Goal: Task Accomplishment & Management: Complete application form

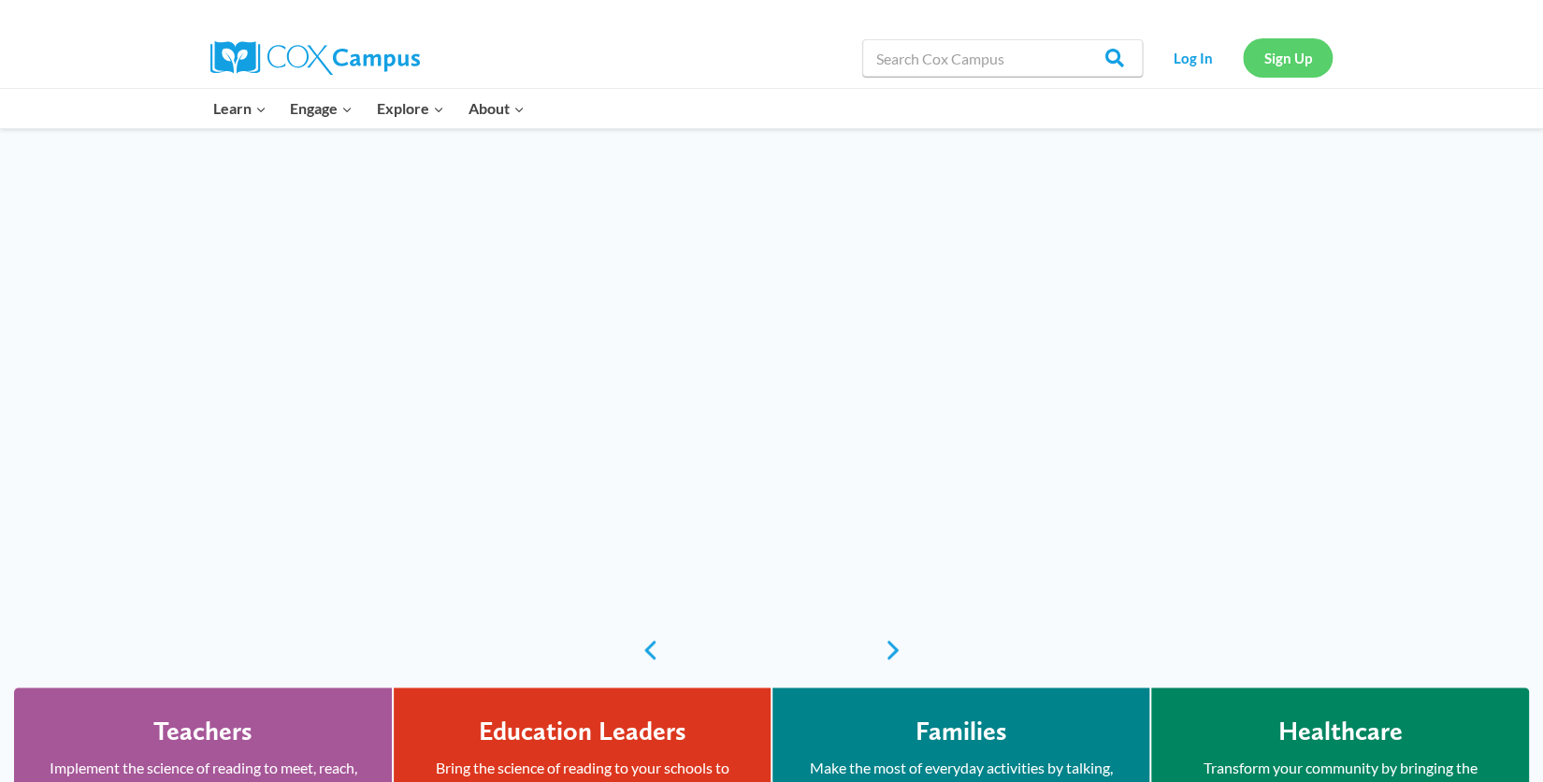
drag, startPoint x: 1301, startPoint y: 62, endPoint x: 1303, endPoint y: 73, distance: 11.4
click at [1301, 62] on link "Sign Up" at bounding box center [1288, 57] width 90 height 38
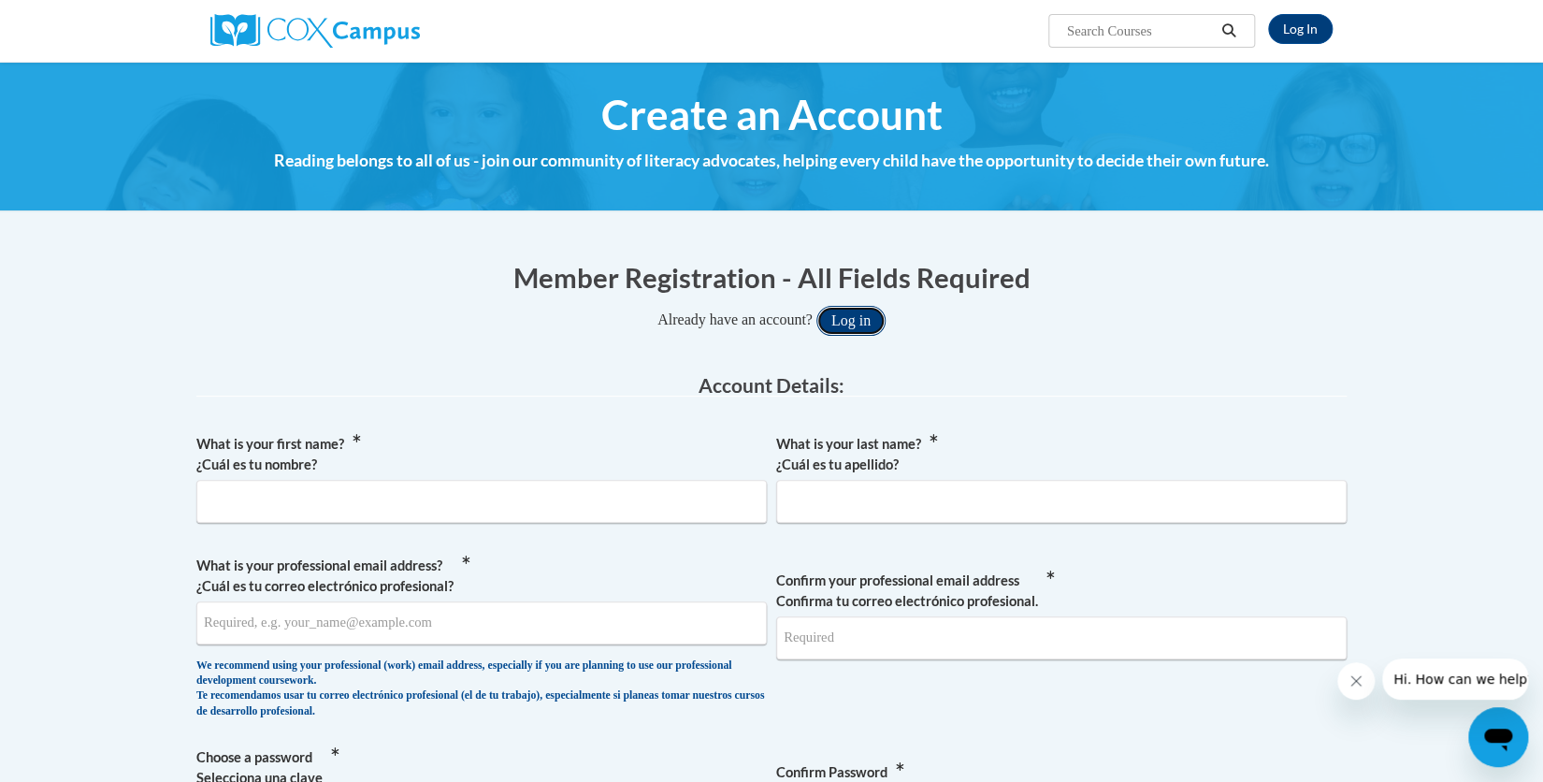
click at [857, 324] on button "Log in" at bounding box center [851, 321] width 69 height 30
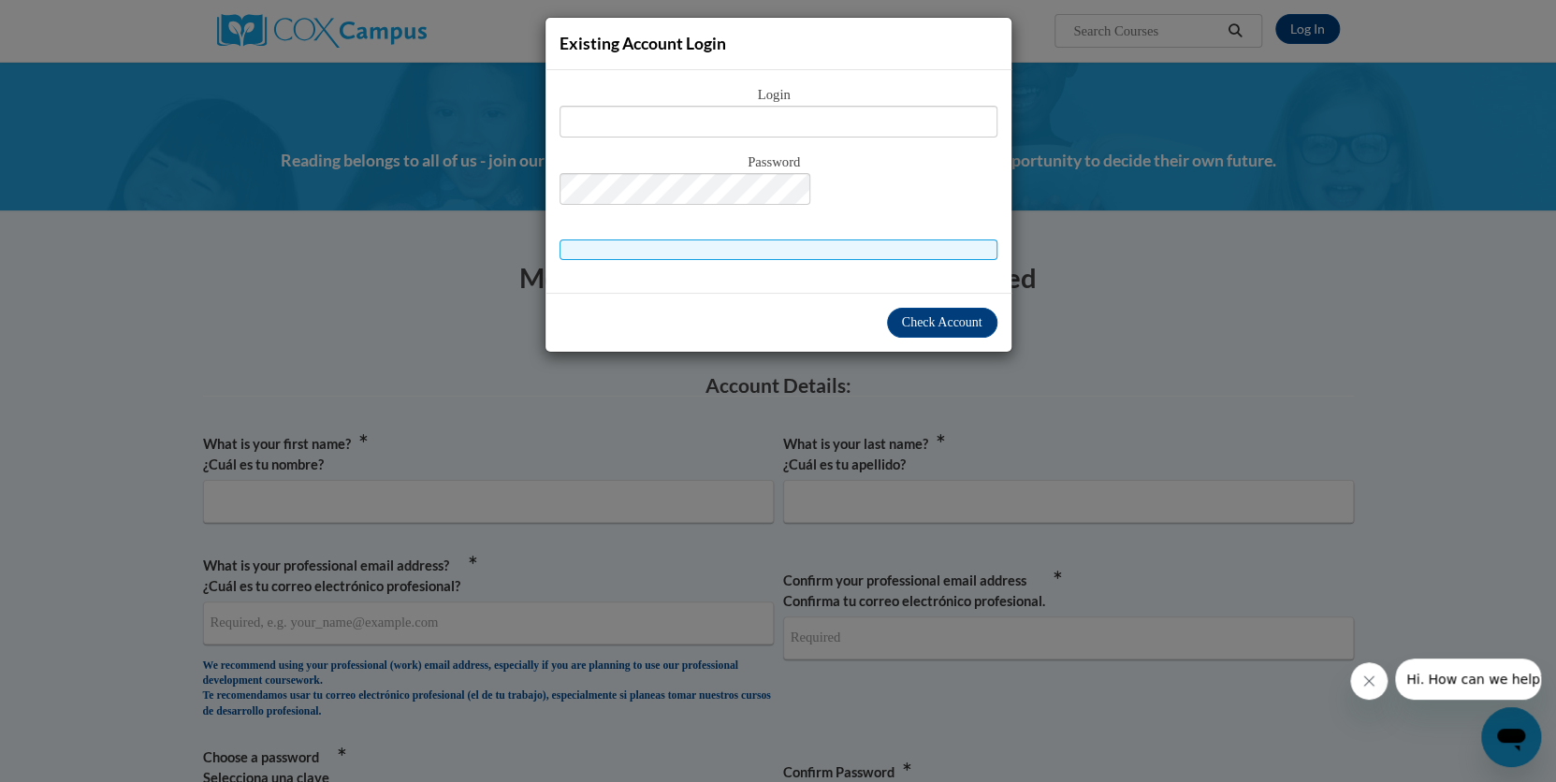
click at [1160, 416] on div "Existing Account Login Login Password" at bounding box center [778, 391] width 1556 height 782
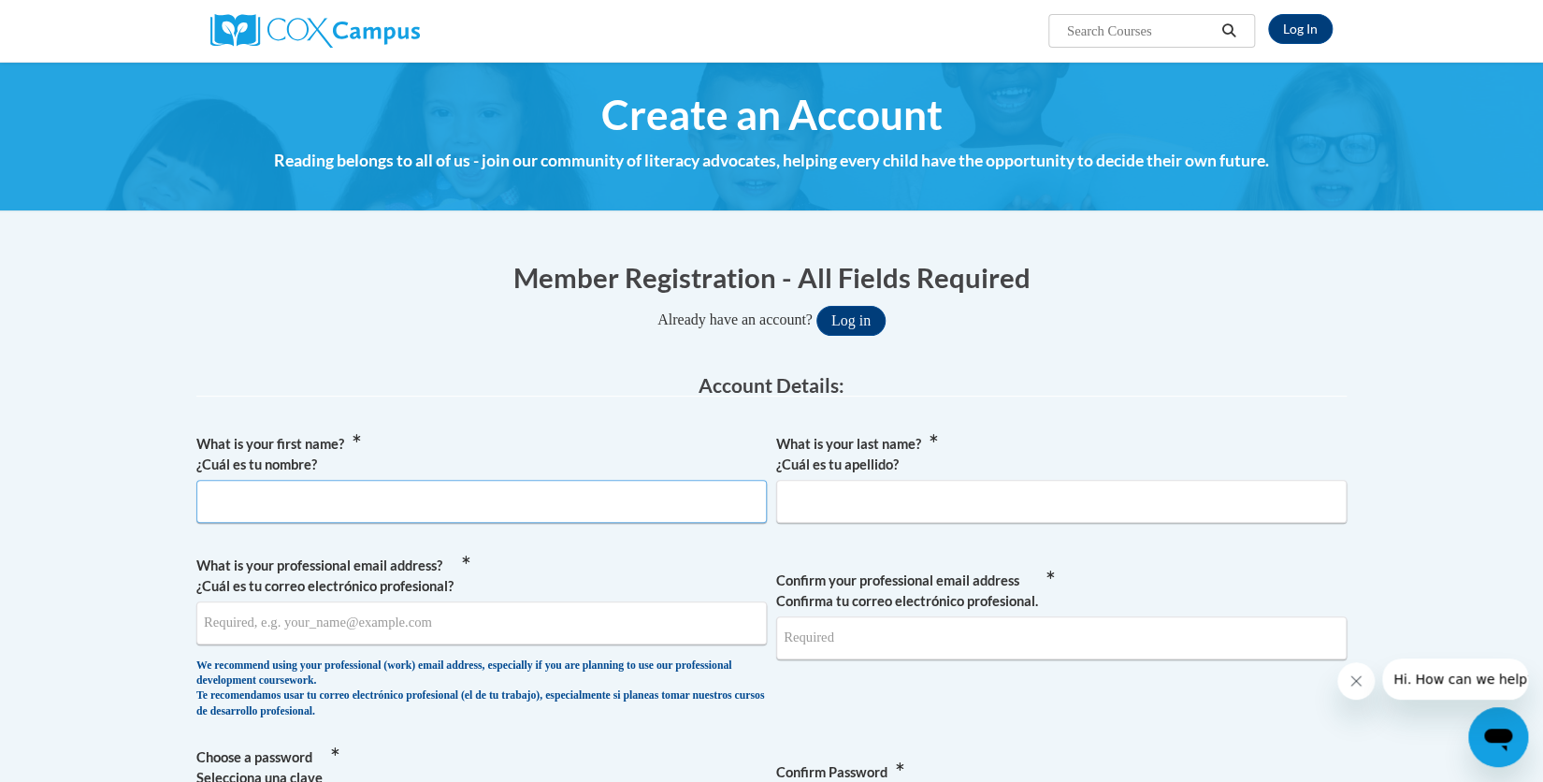
click at [435, 495] on input "What is your first name? ¿Cuál es tu nombre?" at bounding box center [481, 501] width 571 height 43
type input "sarah"
click at [949, 514] on input "What is your last name? ¿Cuál es tu apellido?" at bounding box center [1061, 501] width 571 height 43
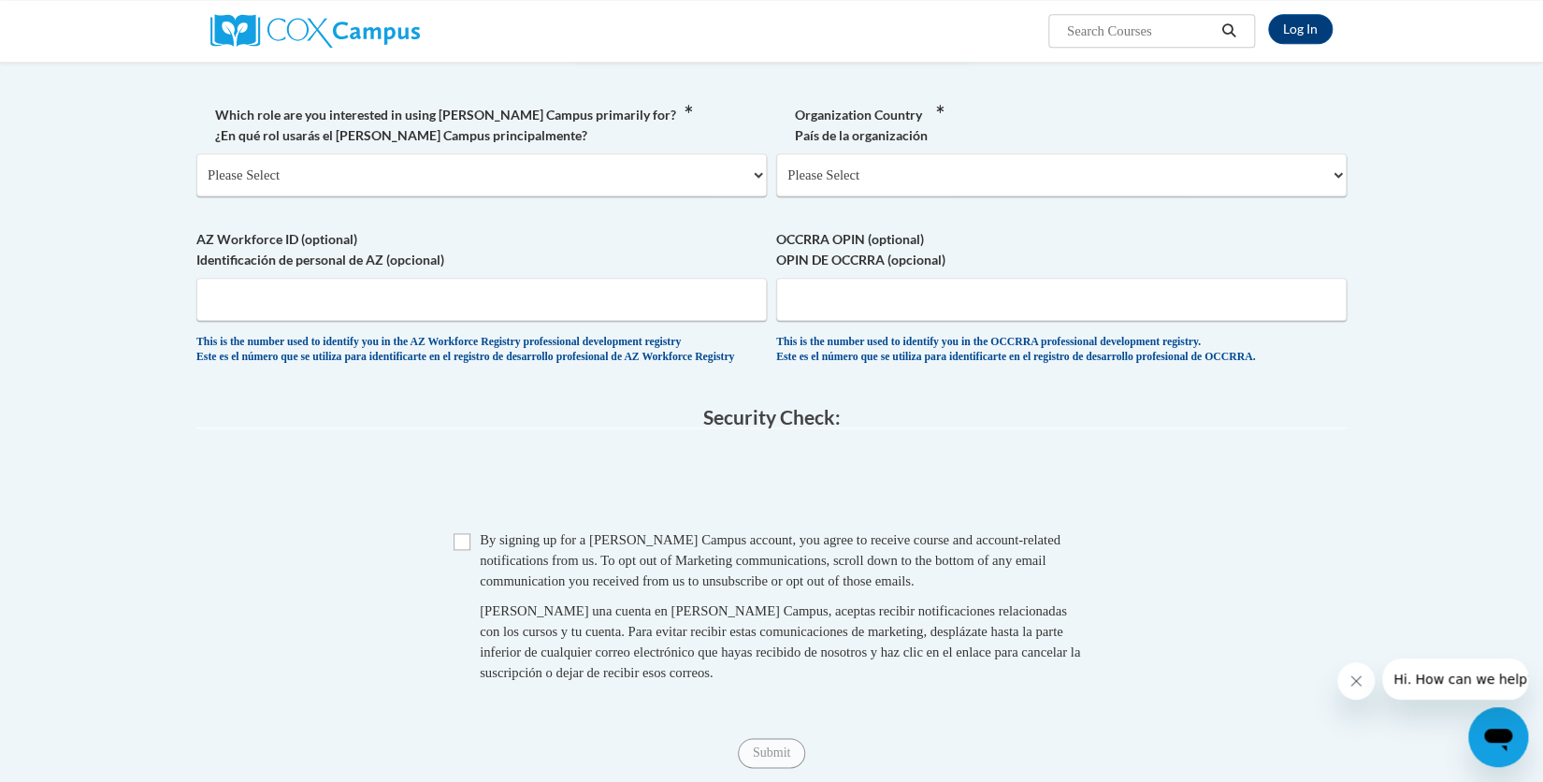
type input "wonnacott"
click at [245, 159] on select "Please Select College/University | Colegio/Universidad Community/Nonprofit Part…" at bounding box center [481, 174] width 571 height 43
select select "fbf2d438-af2f-41f8-98f1-81c410e29de3"
click at [196, 153] on select "Please Select College/University | Colegio/Universidad Community/Nonprofit Part…" at bounding box center [481, 174] width 571 height 43
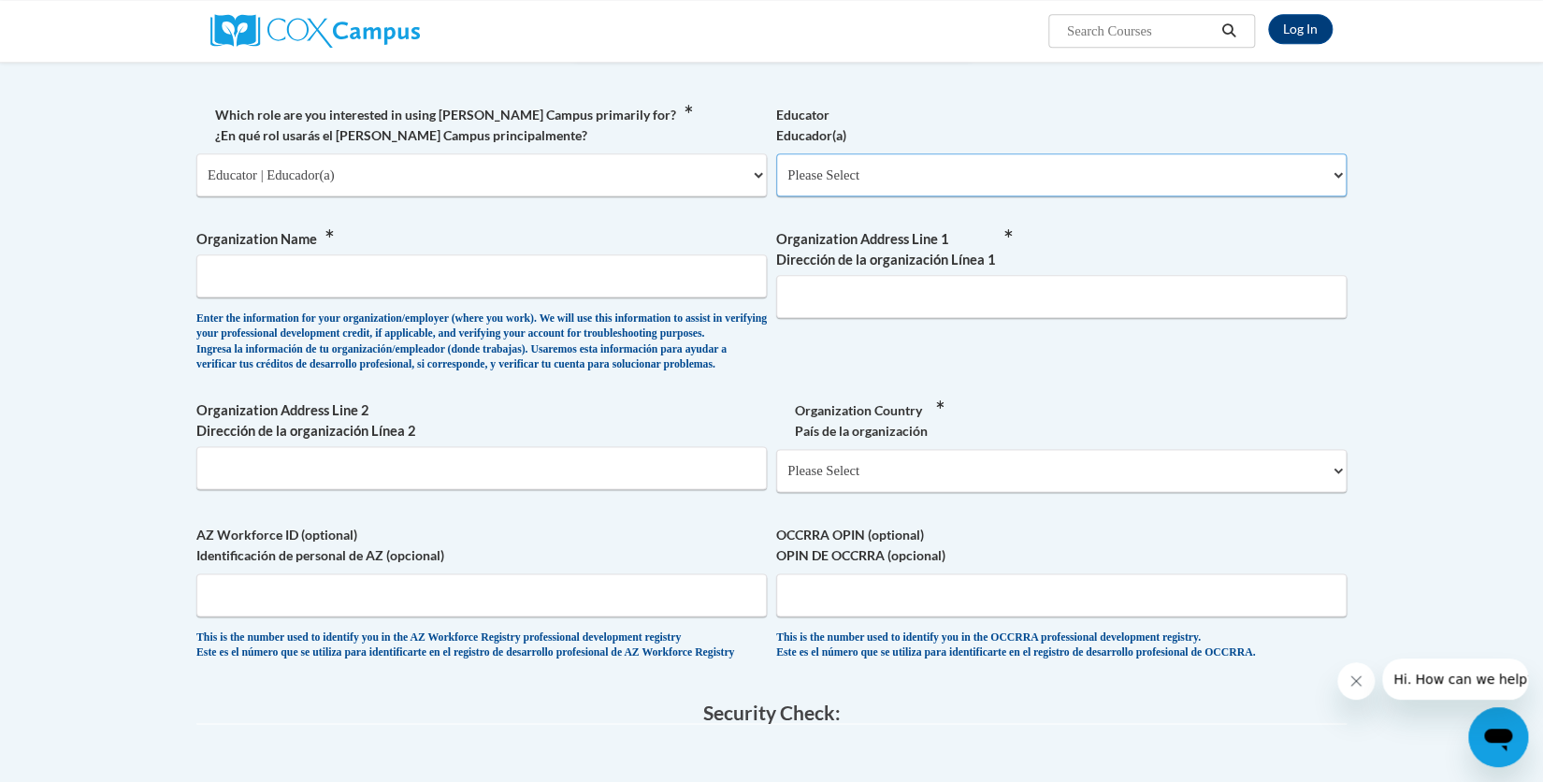
click at [919, 158] on select "Please Select Early Learning/Daycare Teacher/Family Home Care Provider | Maestr…" at bounding box center [1061, 174] width 571 height 43
select select "5e2af403-4f2c-4e49-a02f-103e55d7b75b"
click at [776, 153] on select "Please Select Early Learning/Daycare Teacher/Family Home Care Provider | Maestr…" at bounding box center [1061, 174] width 571 height 43
click at [336, 254] on input "Organization Name" at bounding box center [481, 275] width 571 height 43
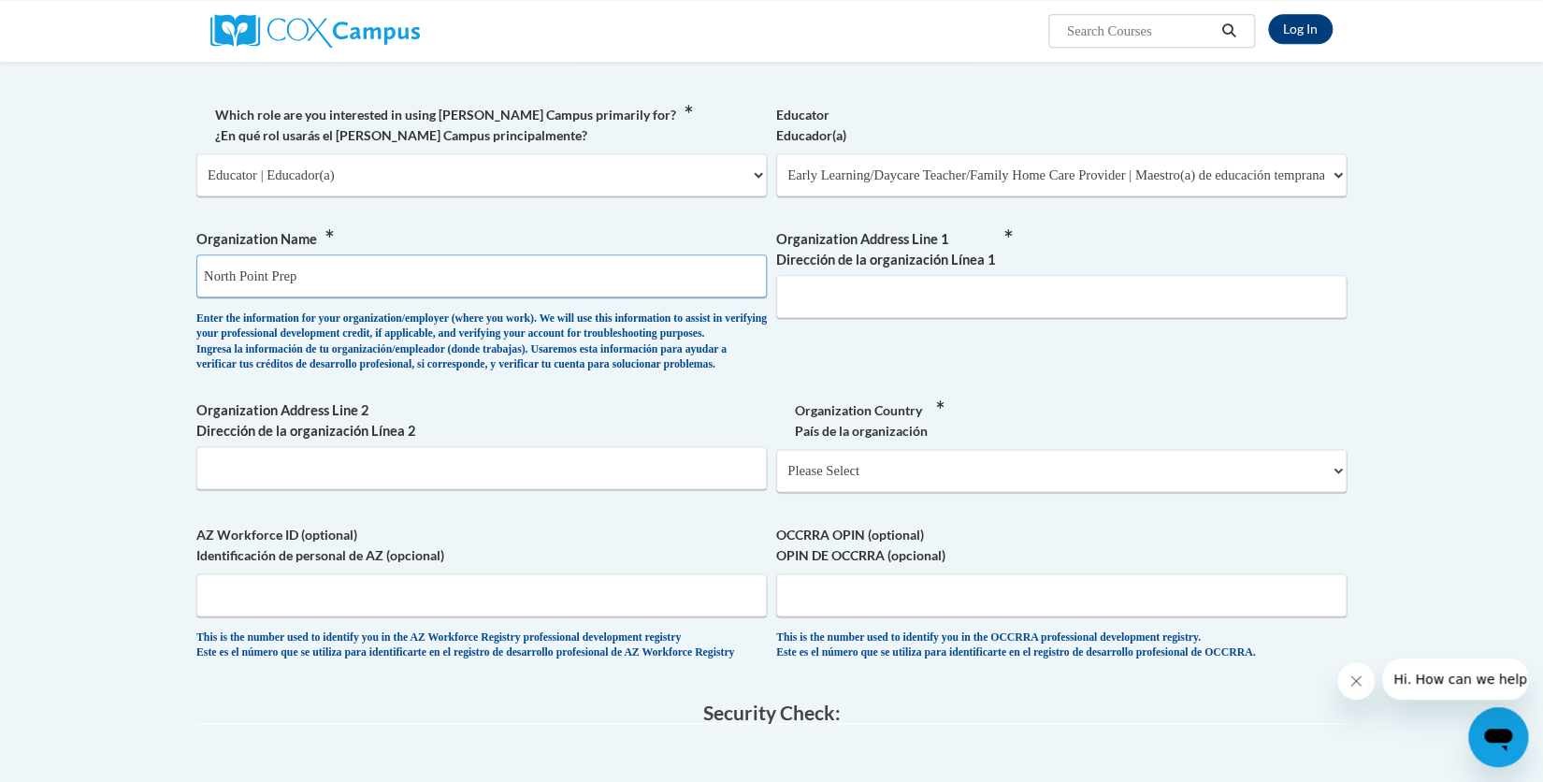
type input "North Point Prep"
click at [1008, 275] on input "Organization Address Line 1 Dirección de la organización Línea 1" at bounding box center [1061, 296] width 571 height 43
click at [810, 480] on select "Please Select United States | Estados Unidos Outside of the United States | Fue…" at bounding box center [1061, 470] width 571 height 43
select select "ad49bcad-a171-4b2e-b99c-48b446064914"
click at [776, 456] on select "Please Select United States | Estados Unidos Outside of the United States | Fue…" at bounding box center [1061, 470] width 571 height 43
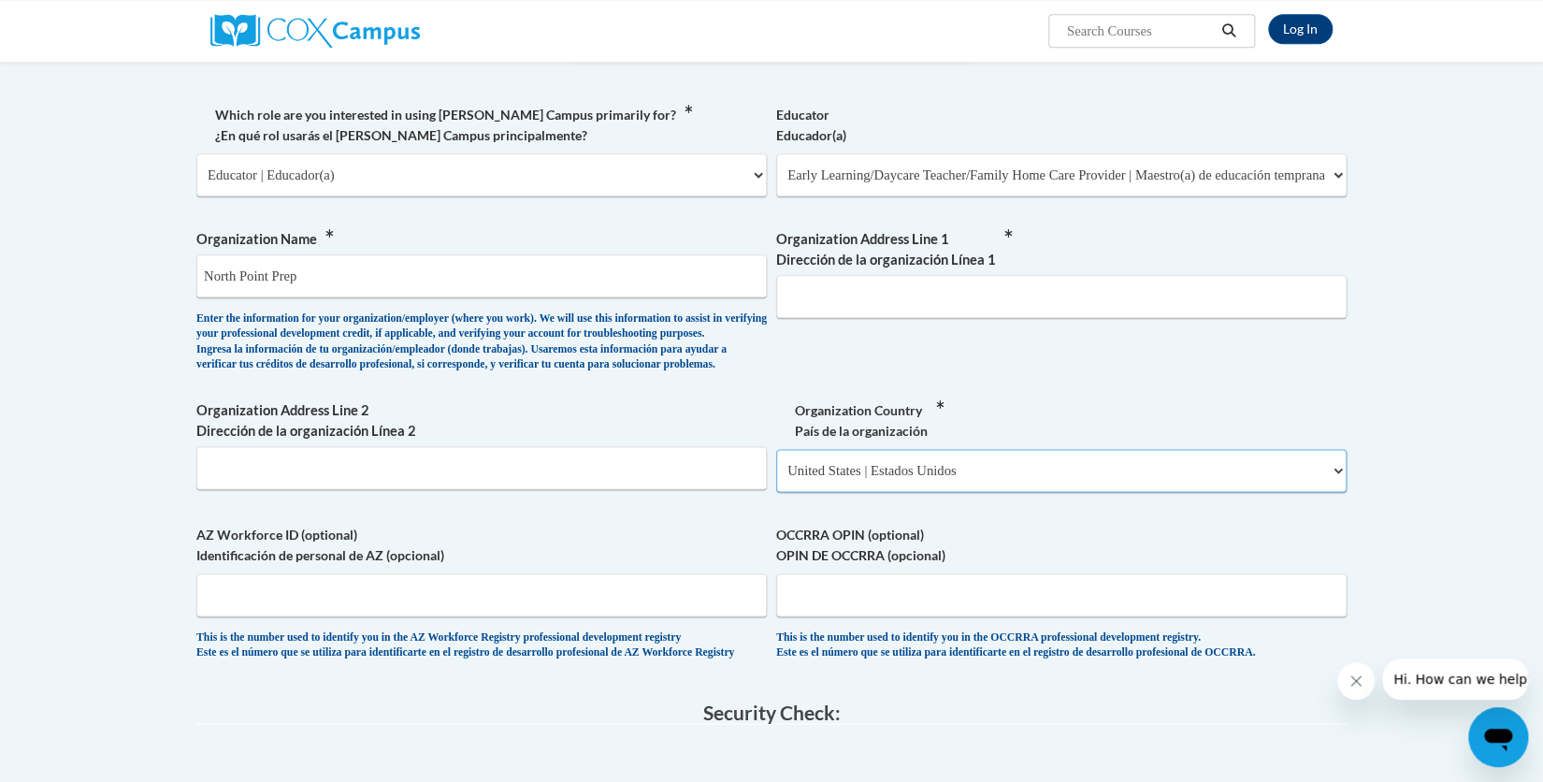
select select
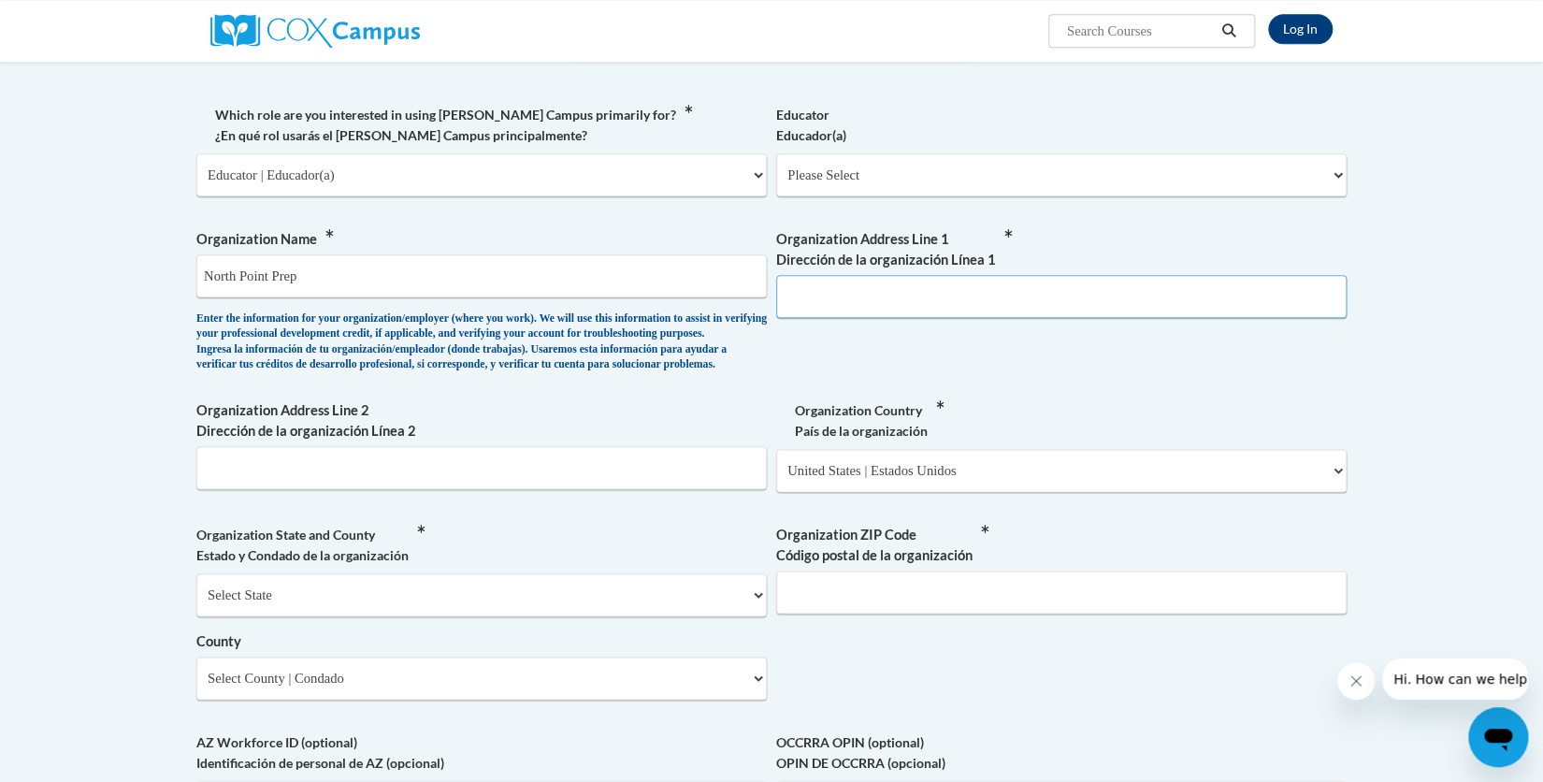
click at [993, 275] on input "Organization Address Line 1 Dirección de la organización Línea 1" at bounding box center [1061, 296] width 571 height 43
type input "10455 old Alambama road Conn."
click at [304, 615] on select "Select State Alabama Alaska Arizona Arkansas California Colorado Connecticut De…" at bounding box center [481, 594] width 571 height 43
select select "Georgia"
click at [196, 578] on select "Select State Alabama Alaska Arizona Arkansas California Colorado Connecticut De…" at bounding box center [481, 594] width 571 height 43
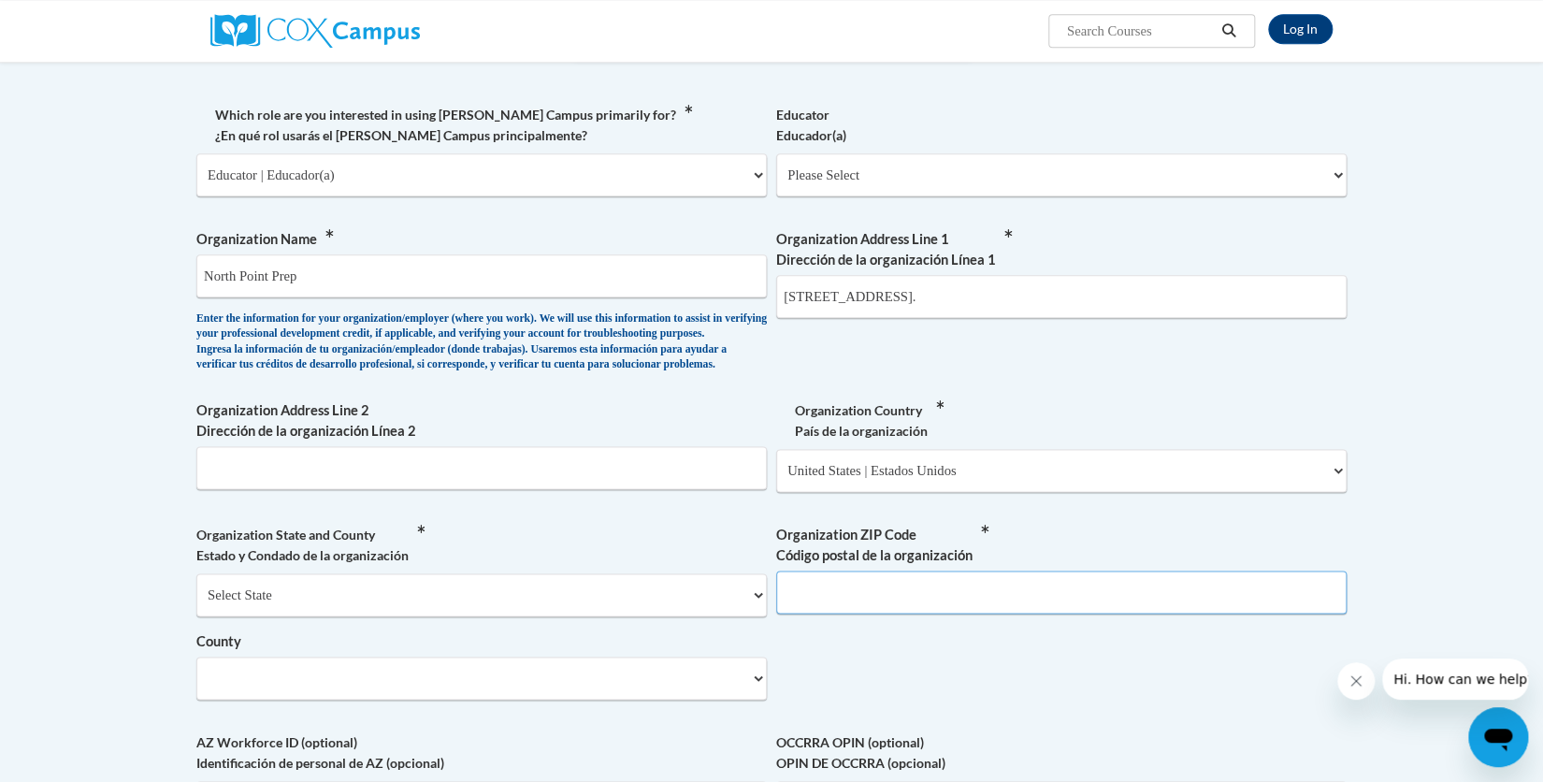
click at [827, 614] on input "Organization ZIP Code Código postal de la organización" at bounding box center [1061, 592] width 571 height 43
type input "30022"
click at [670, 679] on select "Select County Appling Atkinson Bacon Baker Baldwin Banks Barrow Bartow Ben Hill…" at bounding box center [481, 678] width 571 height 43
select select "Fulton"
click at [196, 660] on select "Select County Appling Atkinson Bacon Baker Baldwin Banks Barrow Bartow Ben Hill…" at bounding box center [481, 678] width 571 height 43
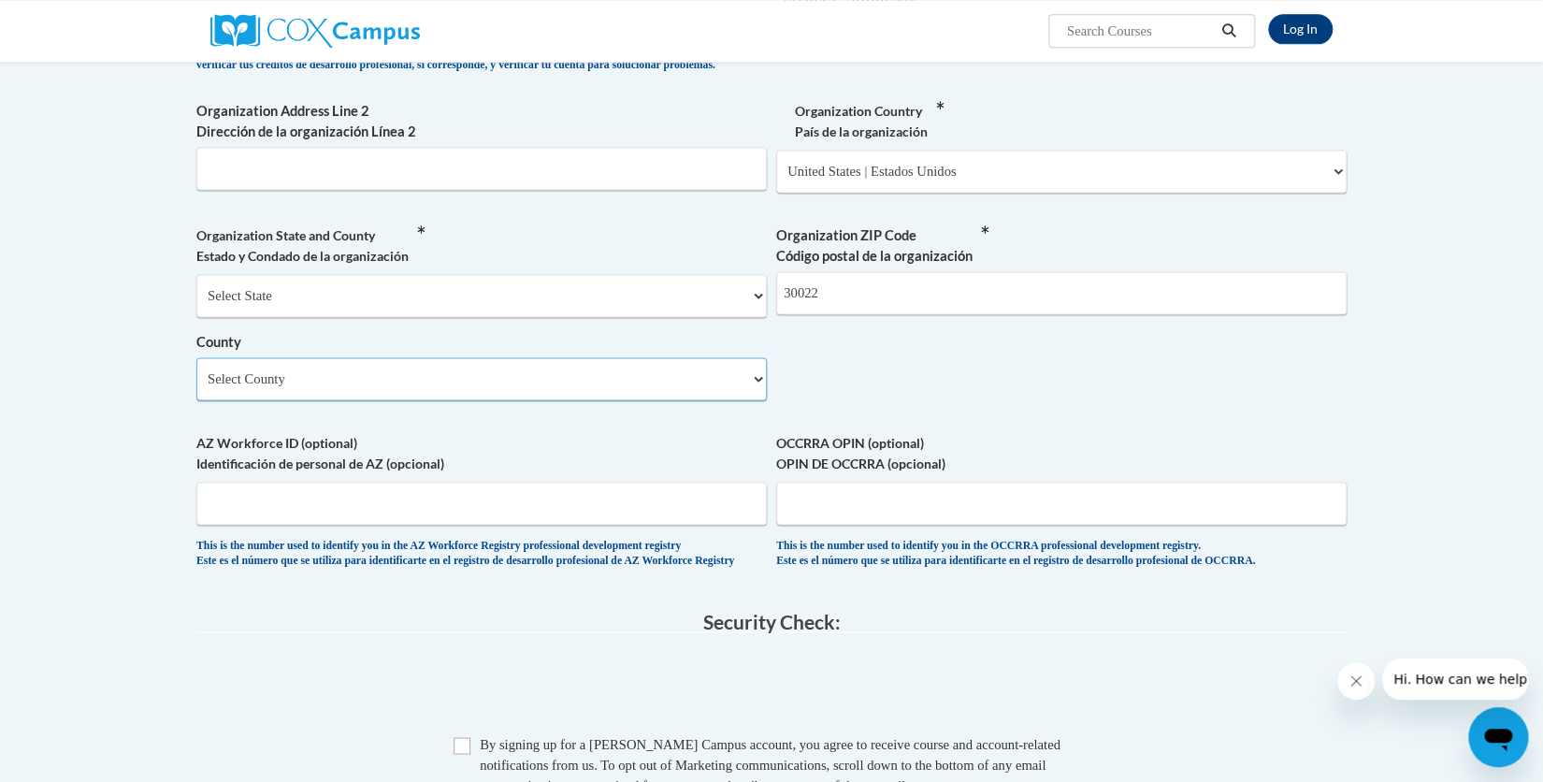
scroll to position [1789, 0]
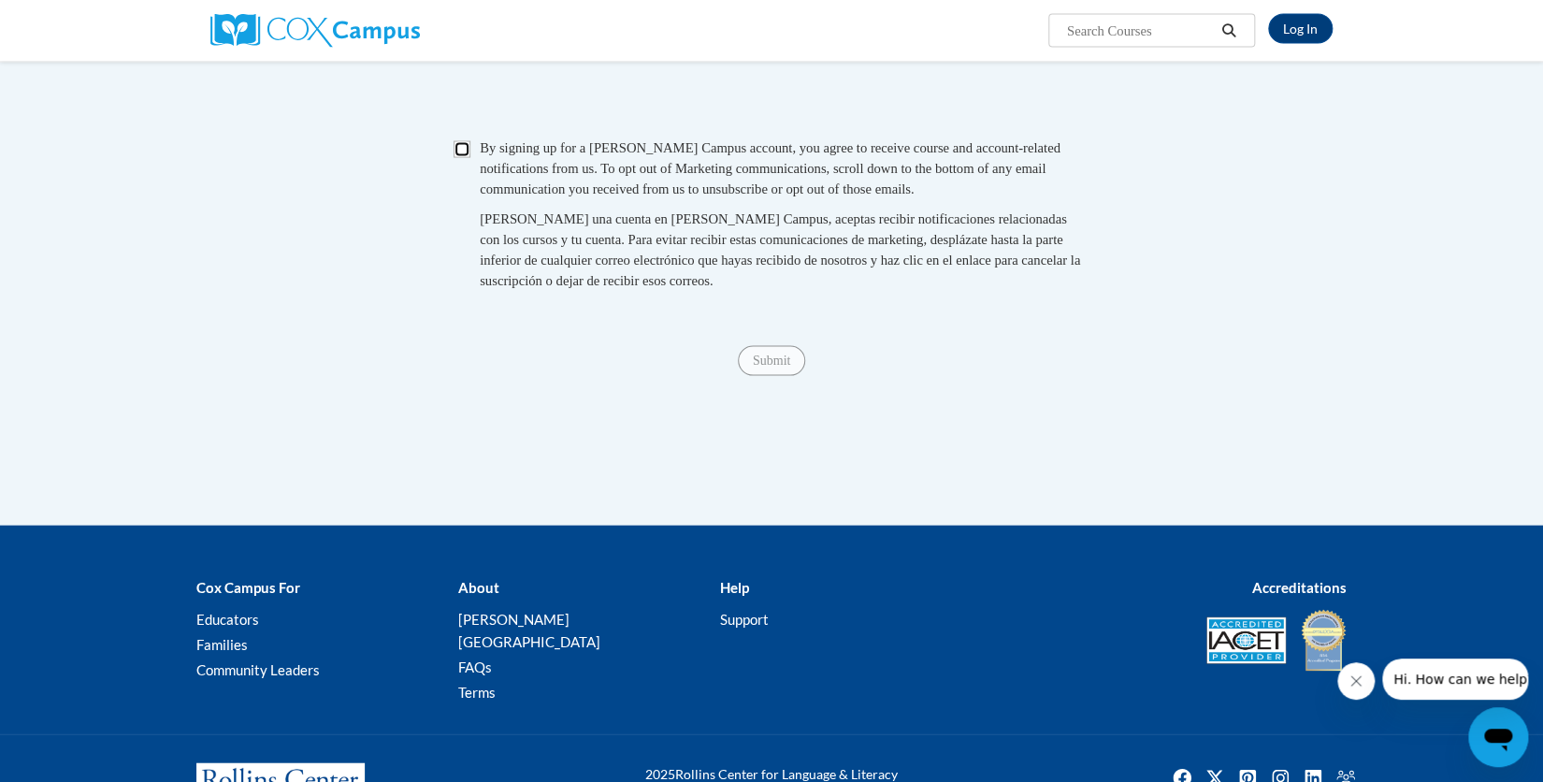
click at [466, 158] on input "Checkbox" at bounding box center [462, 149] width 17 height 17
checkbox input "true"
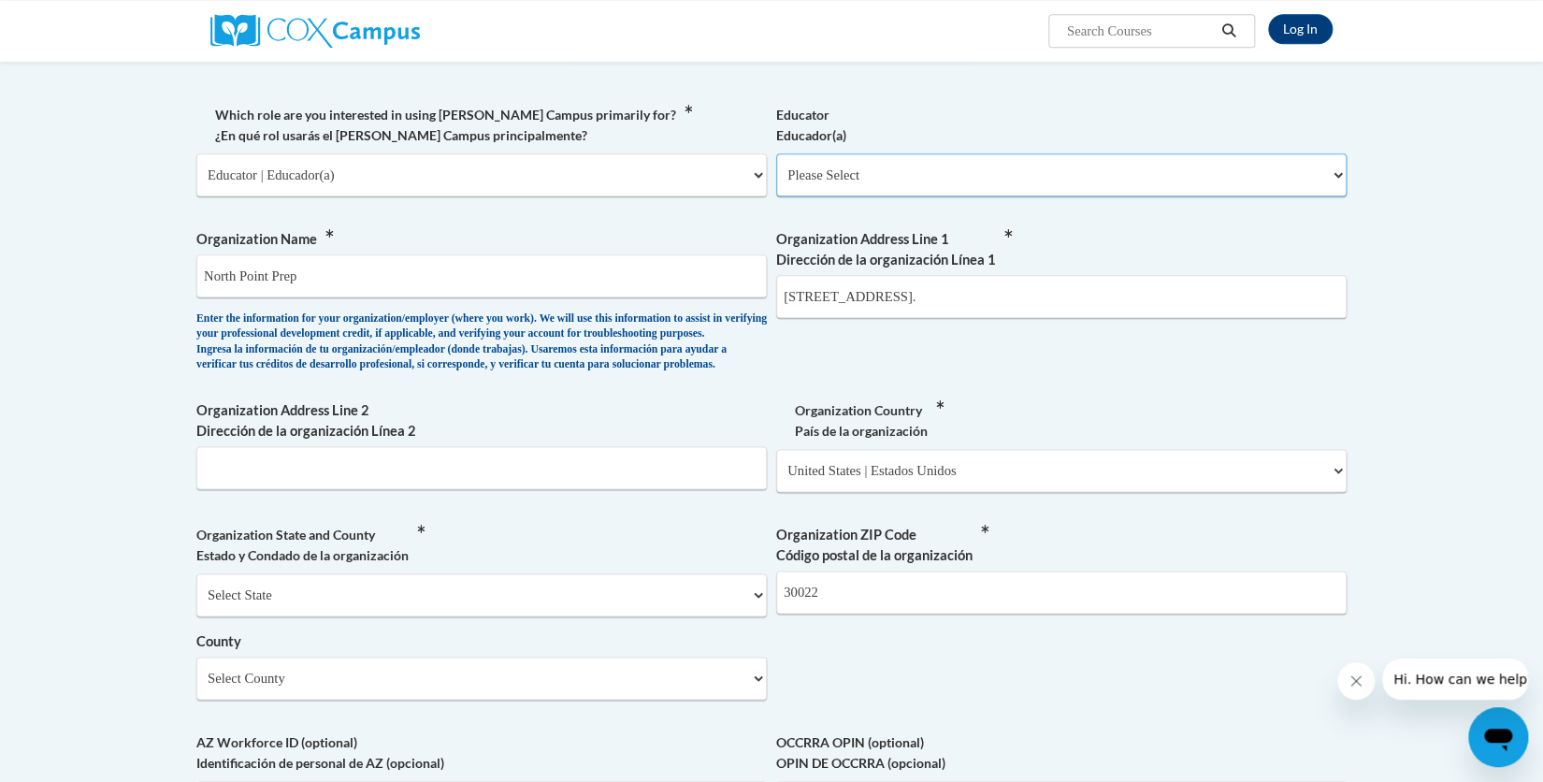
click at [906, 167] on select "Please Select Early Learning/Daycare Teacher/Family Home Care Provider | Maestr…" at bounding box center [1061, 174] width 571 height 43
select select "5e2af403-4f2c-4e49-a02f-103e55d7b75b"
click at [776, 153] on select "Please Select Early Learning/Daycare Teacher/Family Home Care Provider | Maestr…" at bounding box center [1061, 174] width 571 height 43
select select "null"
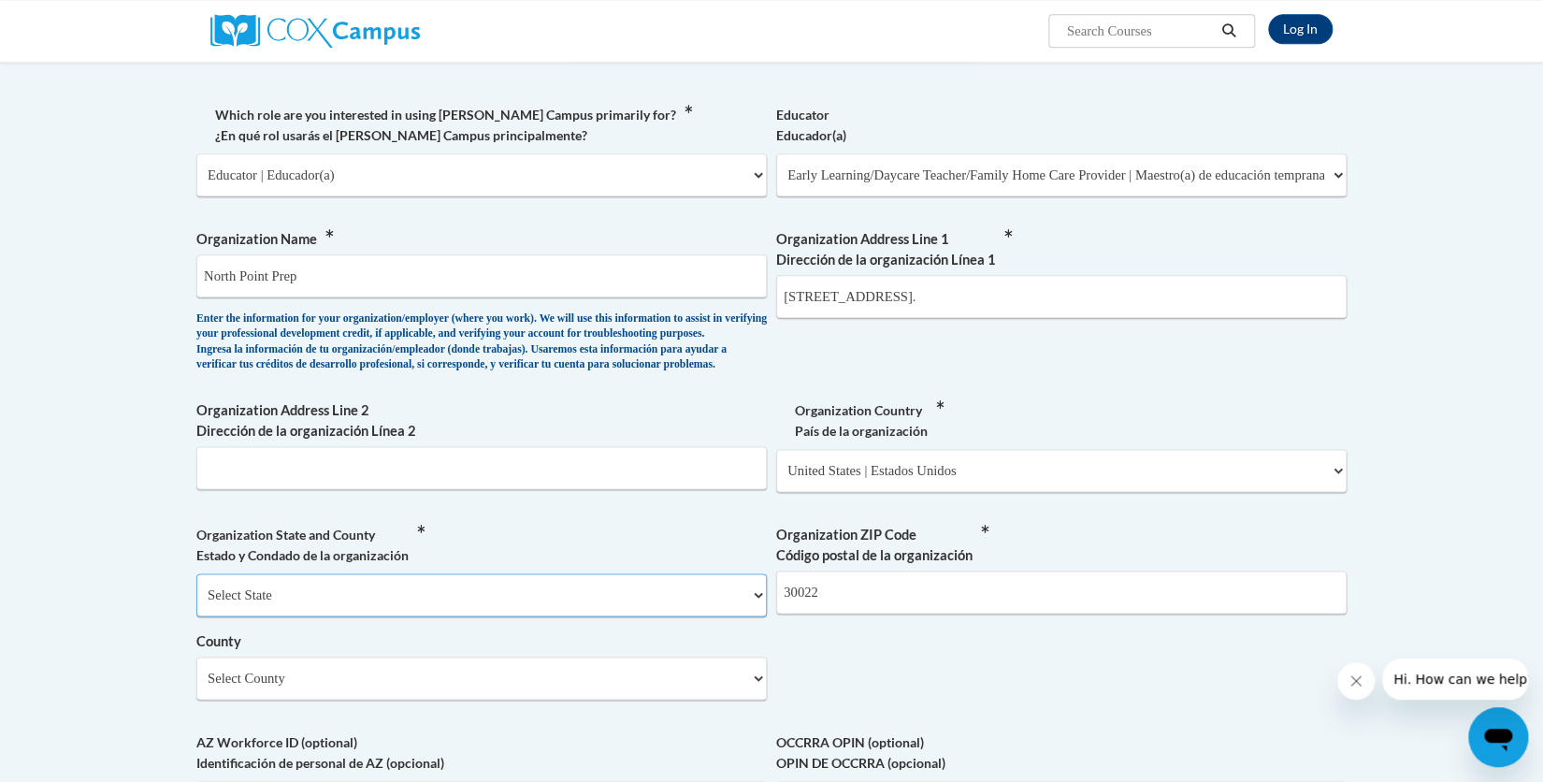
click at [299, 608] on select "Select State Alabama Alaska Arizona Arkansas California Colorado Connecticut De…" at bounding box center [481, 594] width 571 height 43
select select "Georgia"
click at [196, 578] on select "Select State Alabama Alaska Arizona Arkansas California Colorado Connecticut De…" at bounding box center [481, 594] width 571 height 43
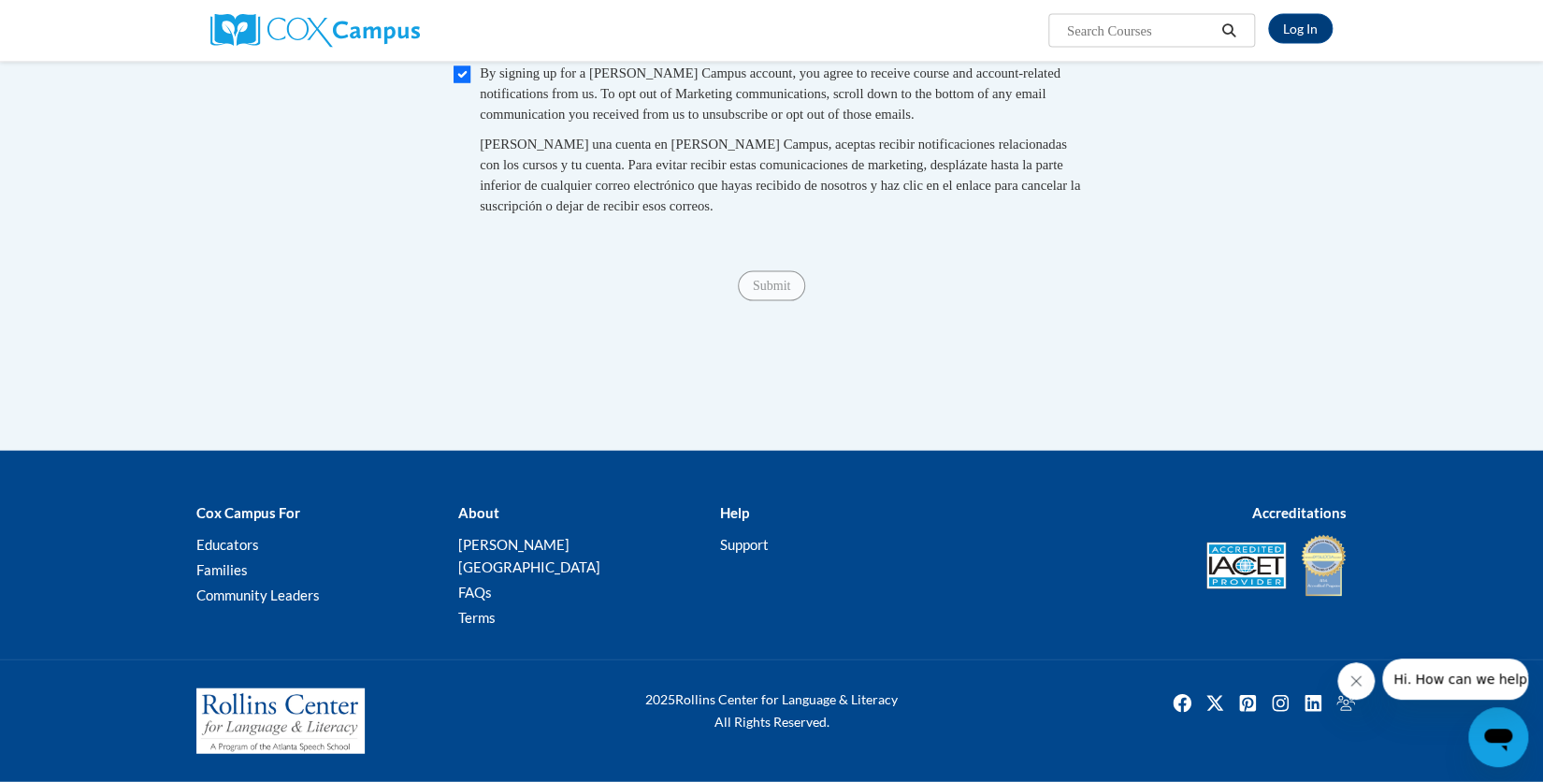
scroll to position [988, 0]
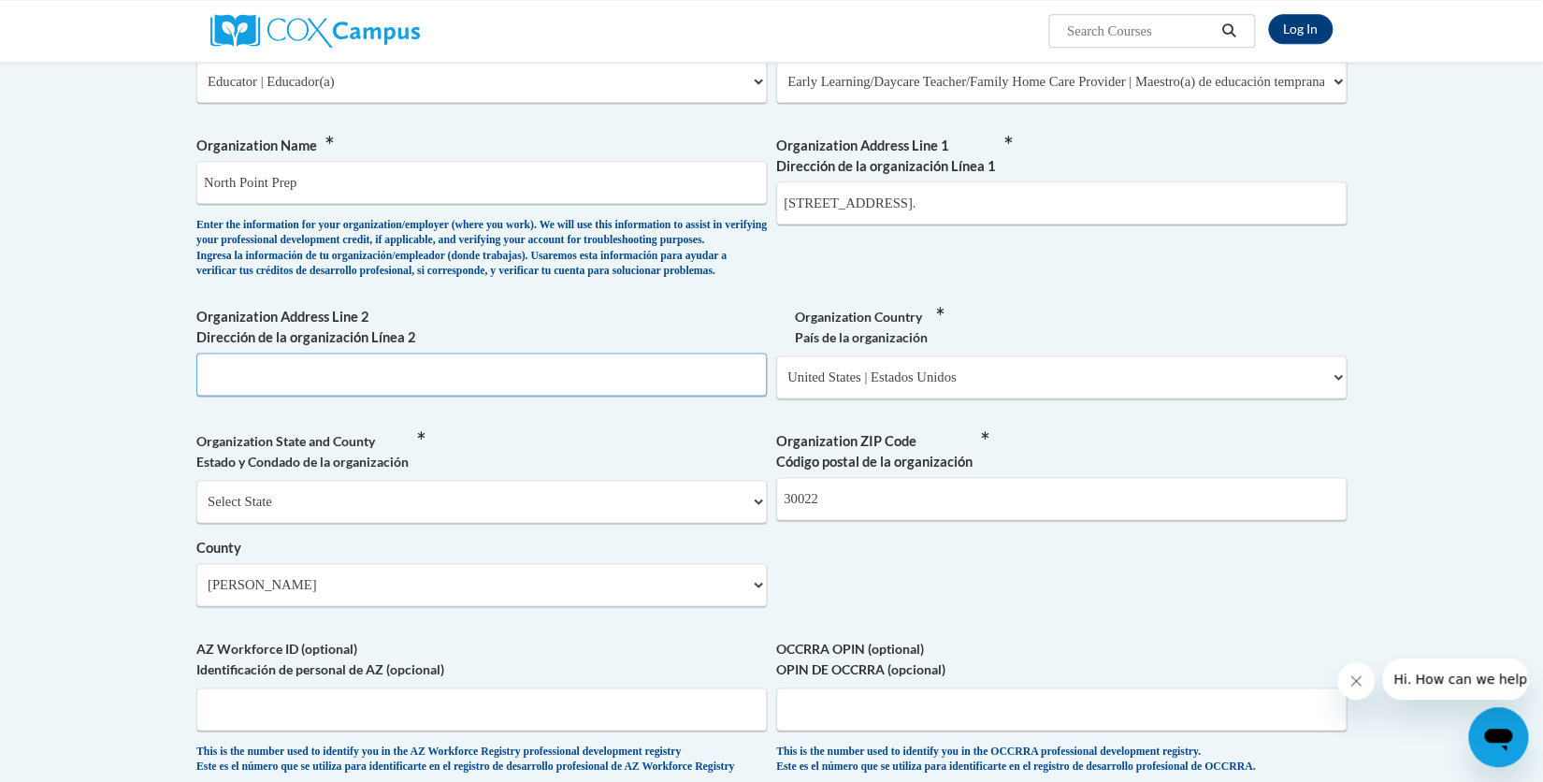
click at [252, 389] on input "Organization Address Line 2 Dirección de la organización Línea 2" at bounding box center [481, 374] width 571 height 43
type input "1"
type input "6870 dressge crossing"
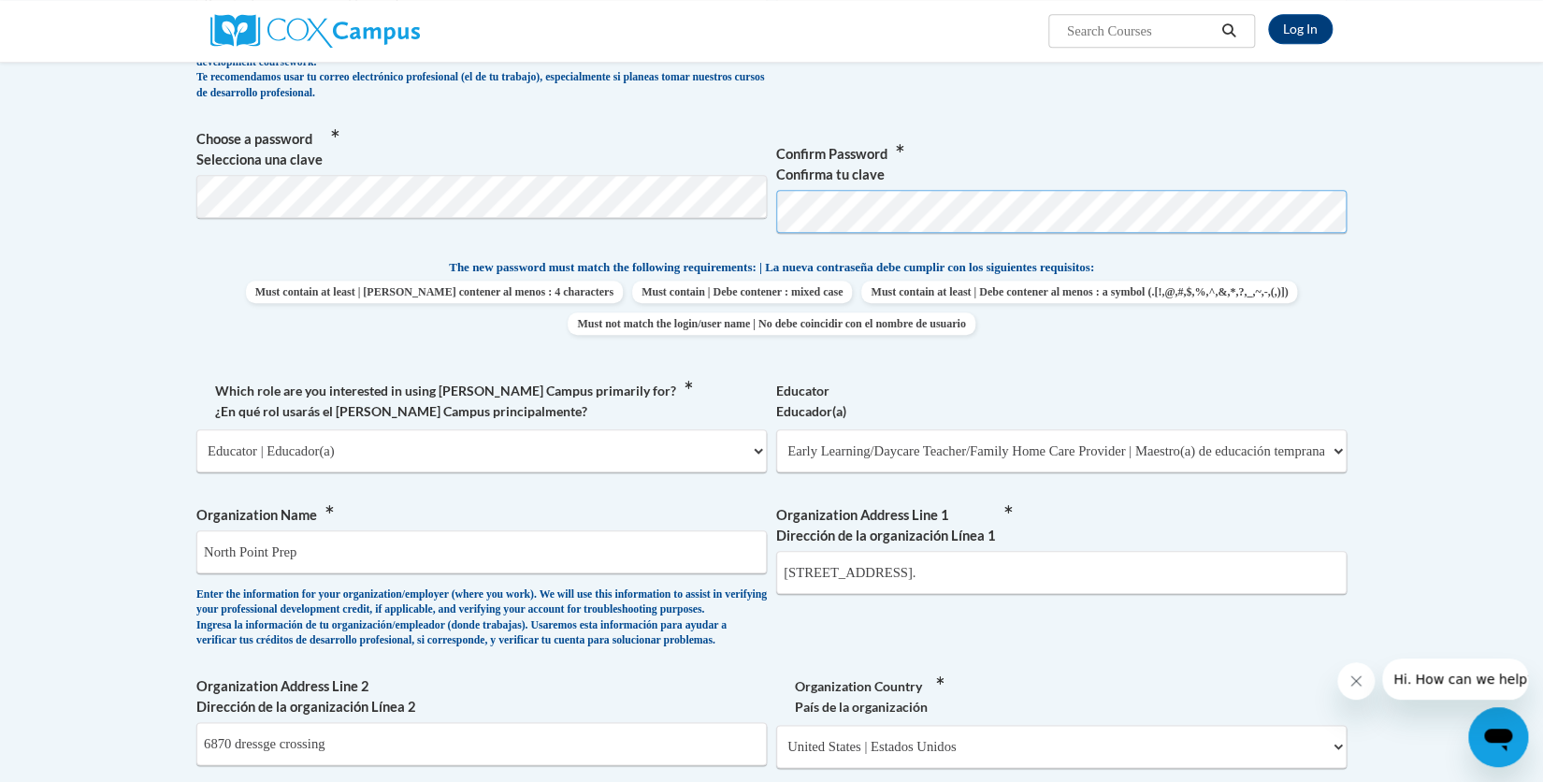
scroll to position [618, 0]
click at [1177, 381] on label "Educator Educador(a)" at bounding box center [1061, 401] width 571 height 41
click at [1177, 429] on select "Please Select Early Learning/Daycare Teacher/Family Home Care Provider | Maestr…" at bounding box center [1061, 450] width 571 height 43
click at [1154, 393] on label "Educator Educador(a)" at bounding box center [1061, 401] width 571 height 41
click at [155, 169] on body "Log In  Search Search... Create an Account Reading belongs to all of us - join…" at bounding box center [771, 705] width 1543 height 2646
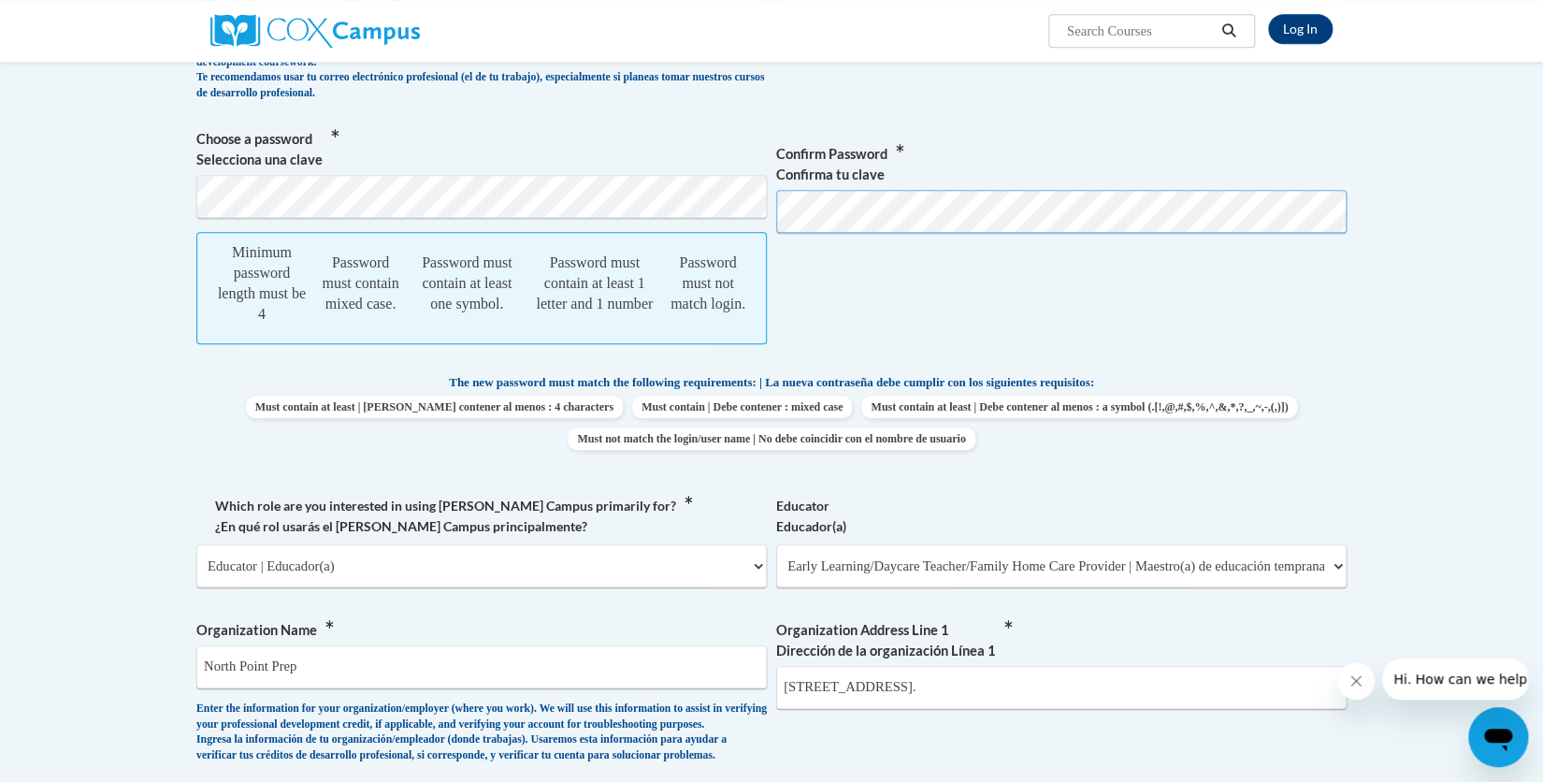
click at [753, 187] on span "Choose a password Selecciona una clave Minimum password length must be 4 Passwo…" at bounding box center [771, 246] width 1151 height 234
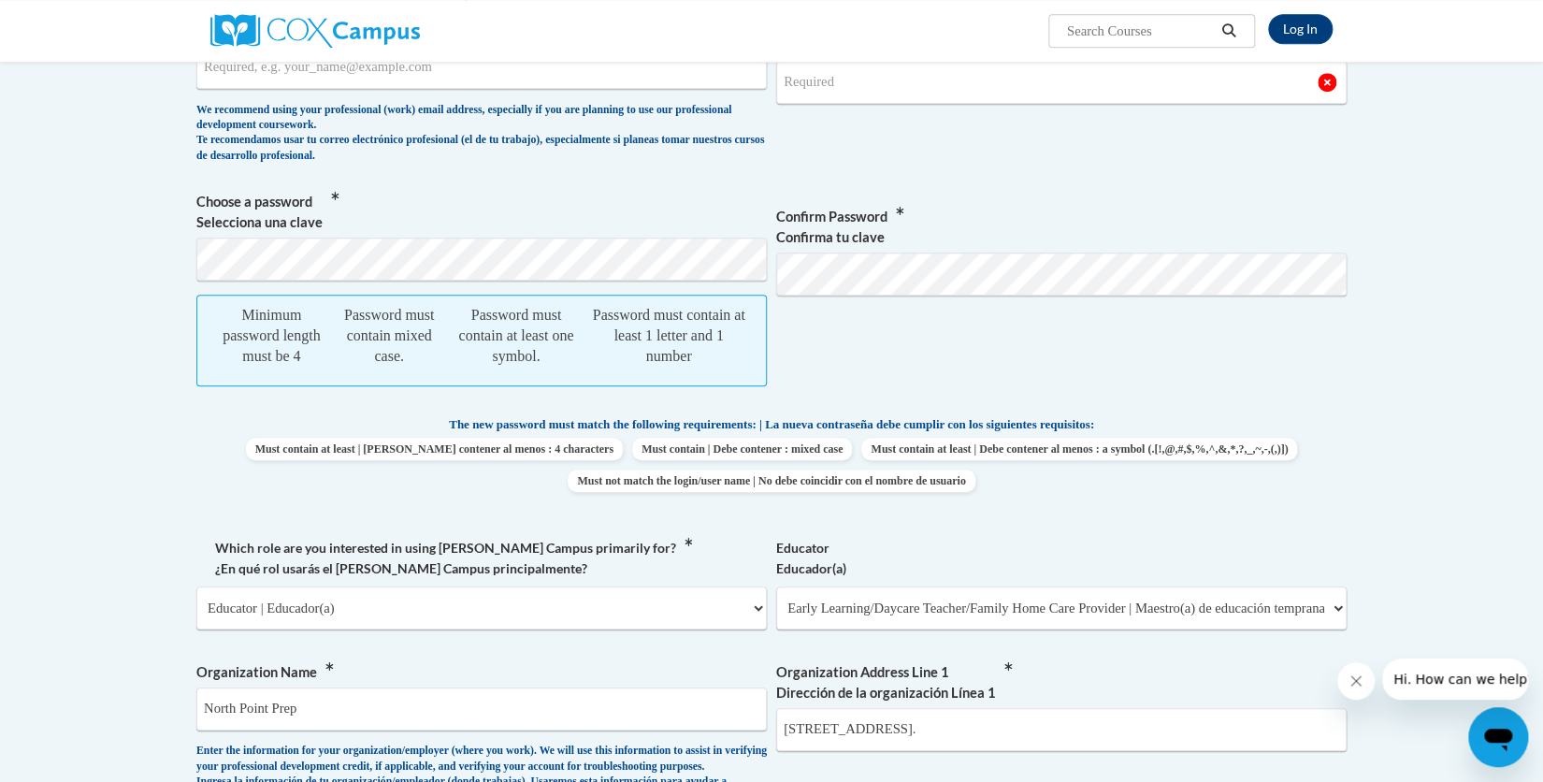
scroll to position [492, 0]
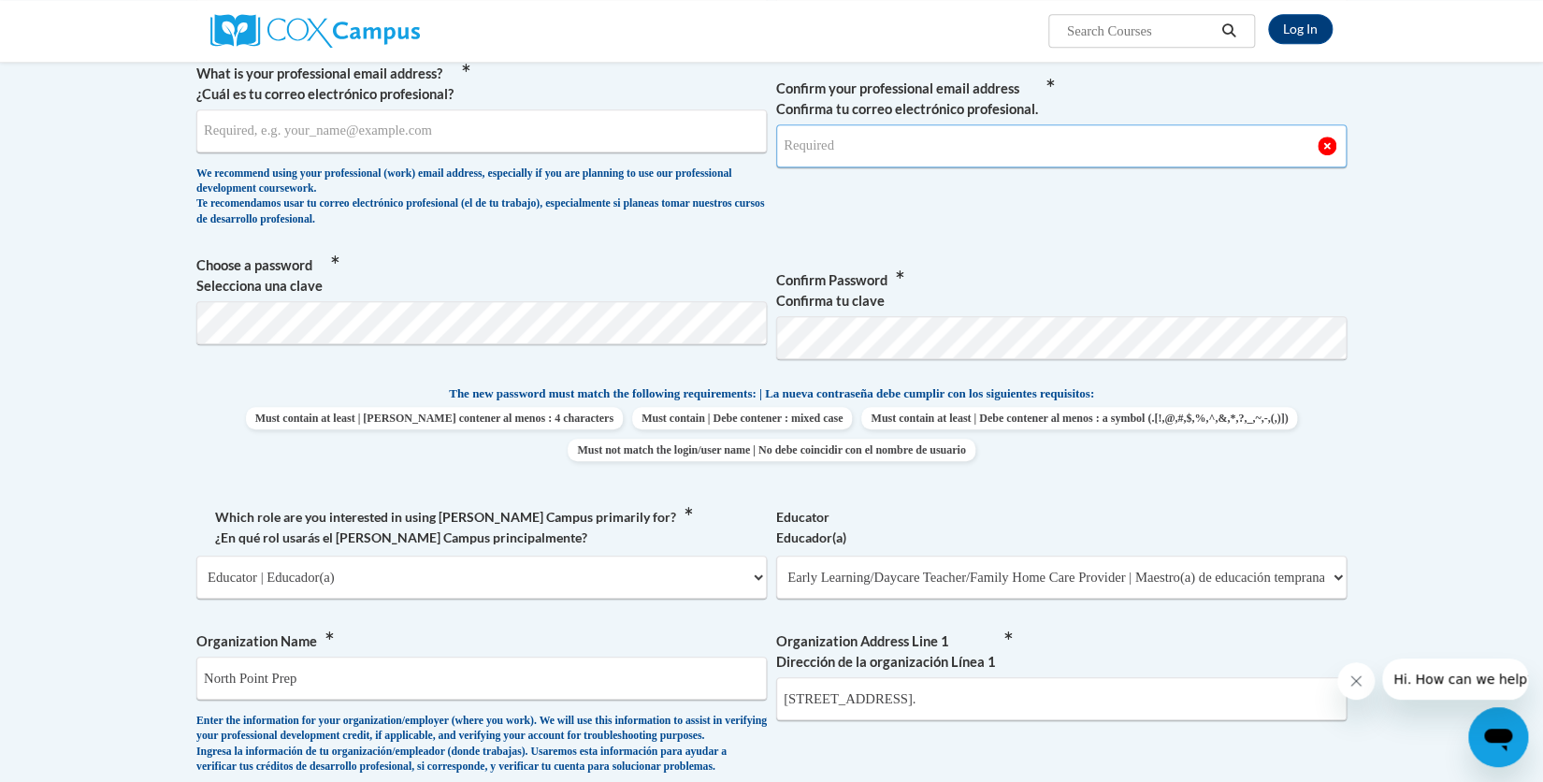
click at [846, 127] on input "Confirm your professional email address Confirma tu correo electrónico profesio…" at bounding box center [1061, 145] width 571 height 43
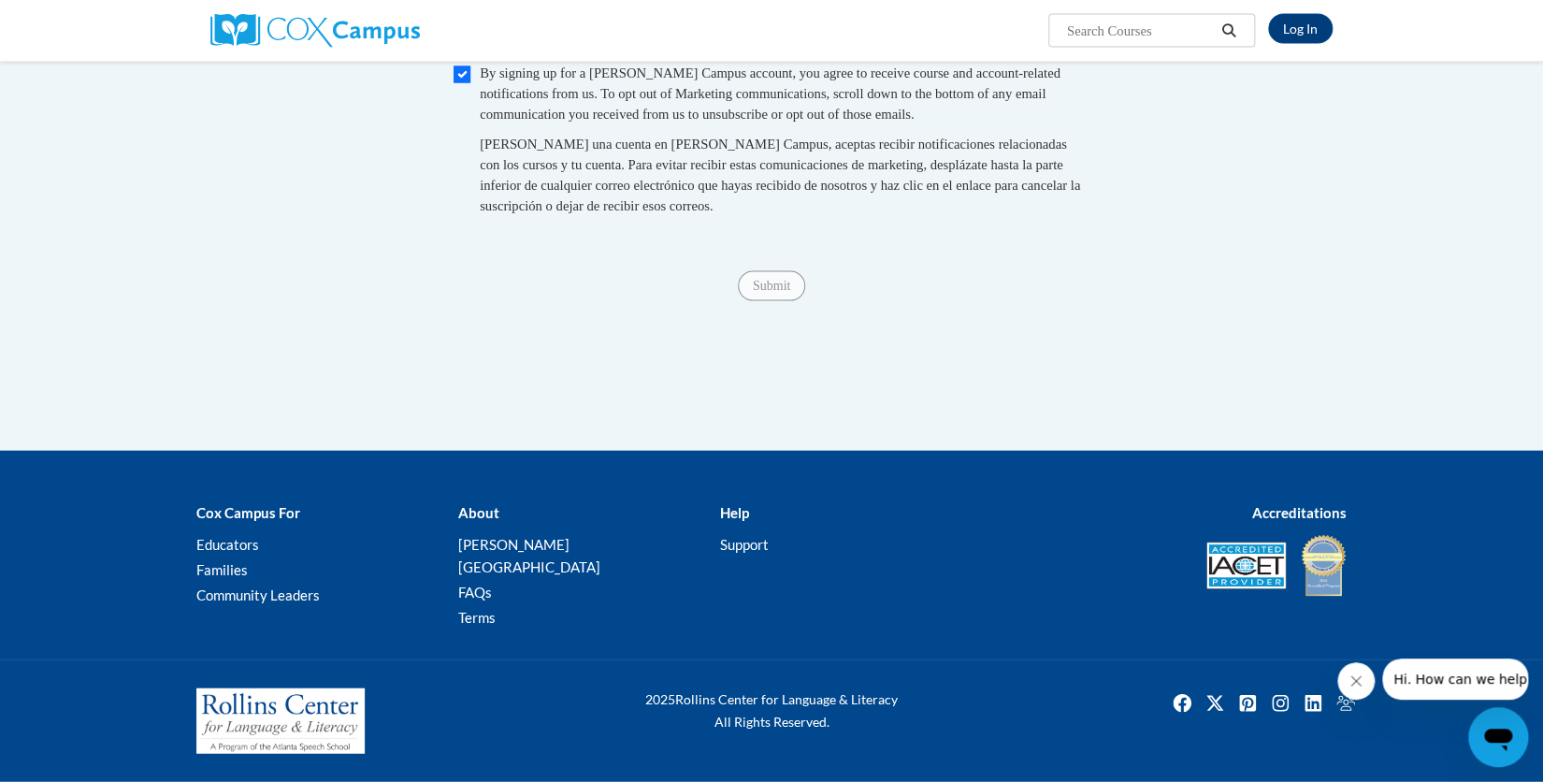
scroll to position [1883, 0]
type input "Sarah.bear15w@gmail.com"
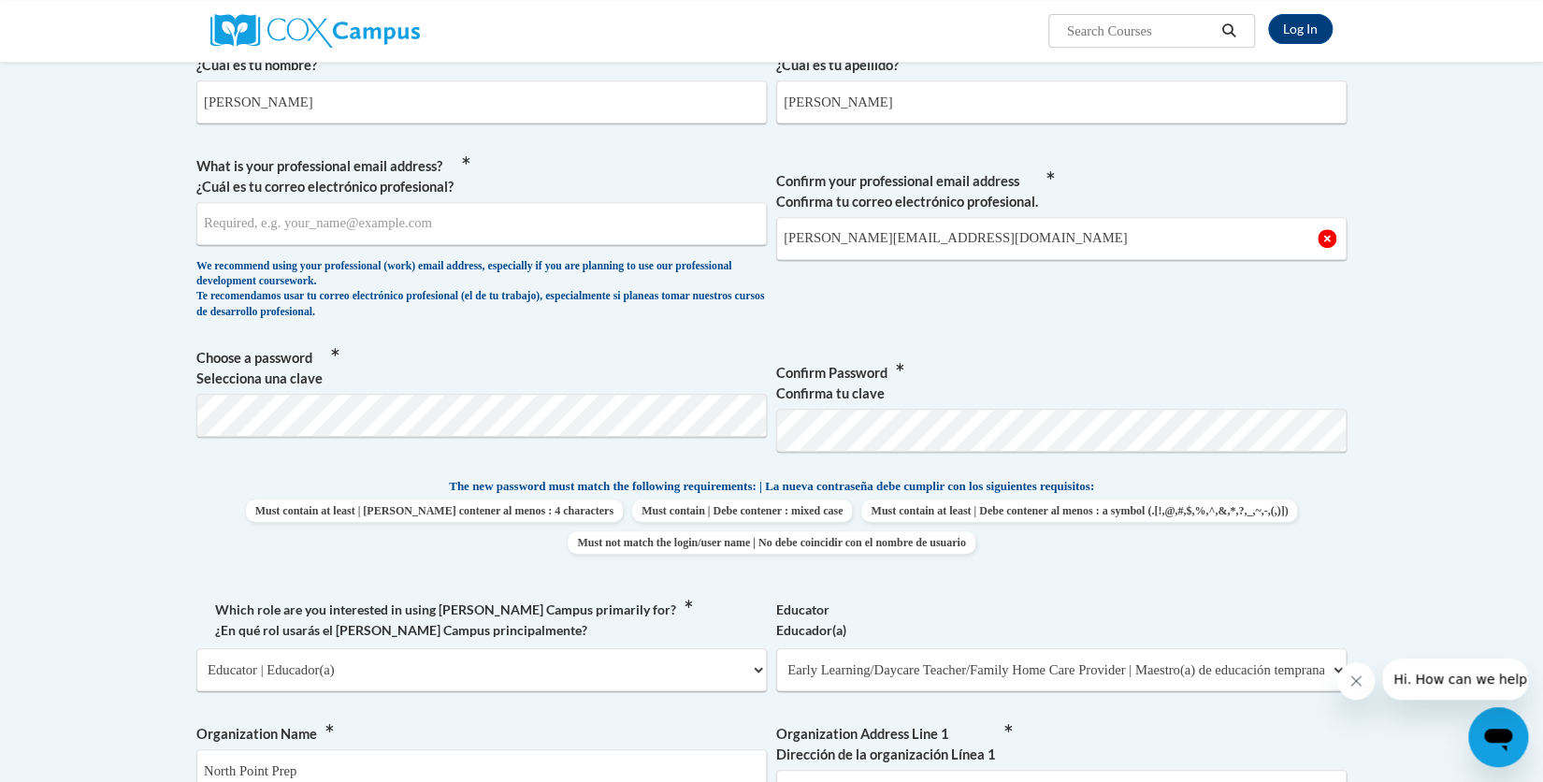
scroll to position [325, 0]
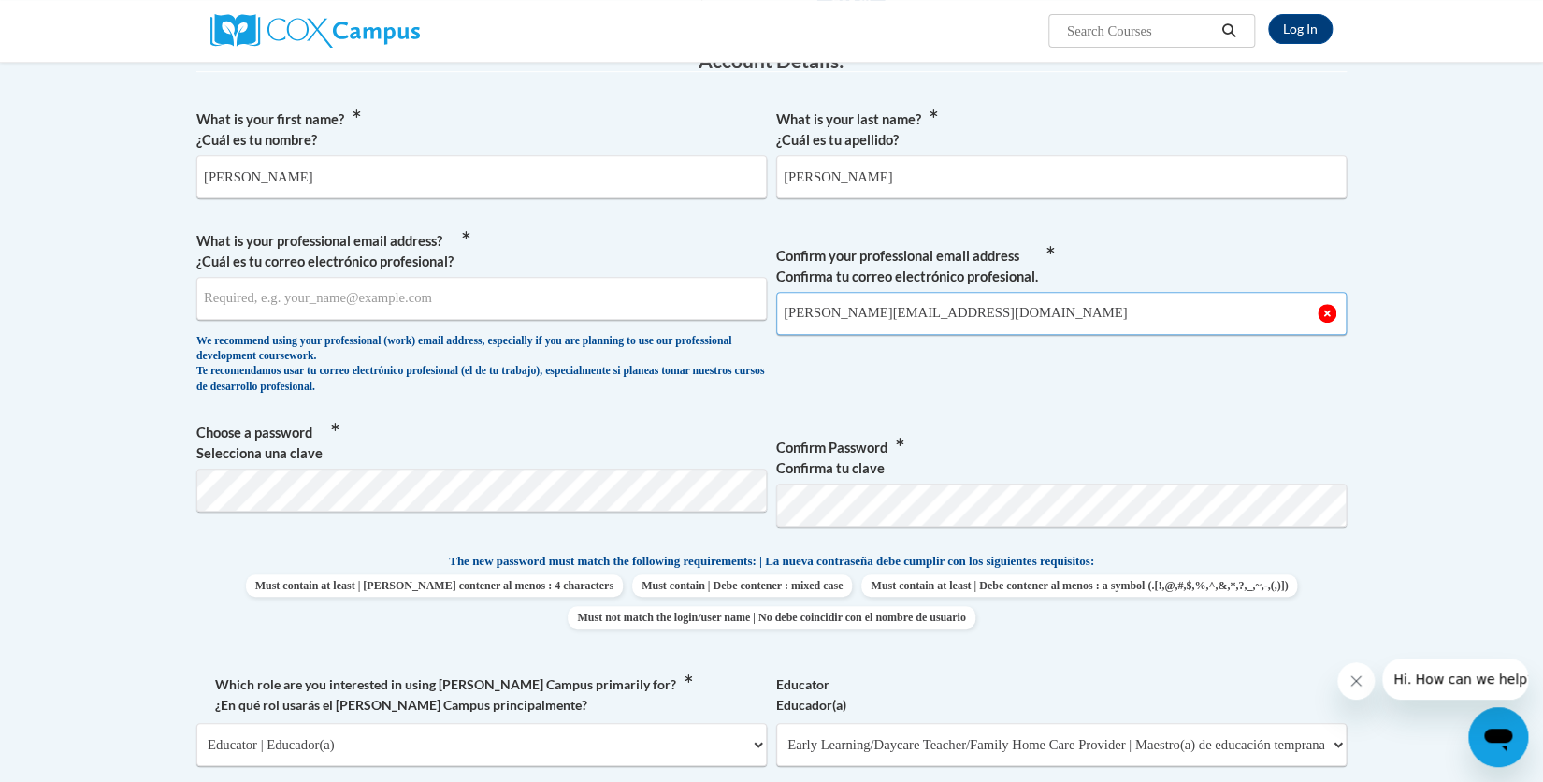
click at [965, 302] on input "Sarah.bear15w@gmail.com" at bounding box center [1061, 313] width 571 height 43
click at [658, 293] on input "What is your professional email address? ¿Cuál es tu correo electrónico profesi…" at bounding box center [481, 298] width 571 height 43
type input "sarah.bear15w@gmail.com"
drag, startPoint x: 949, startPoint y: 297, endPoint x: 747, endPoint y: 297, distance: 202.0
click at [742, 317] on span "What is your professional email address? ¿Cuál es tu correo electrónico profesi…" at bounding box center [771, 317] width 1151 height 173
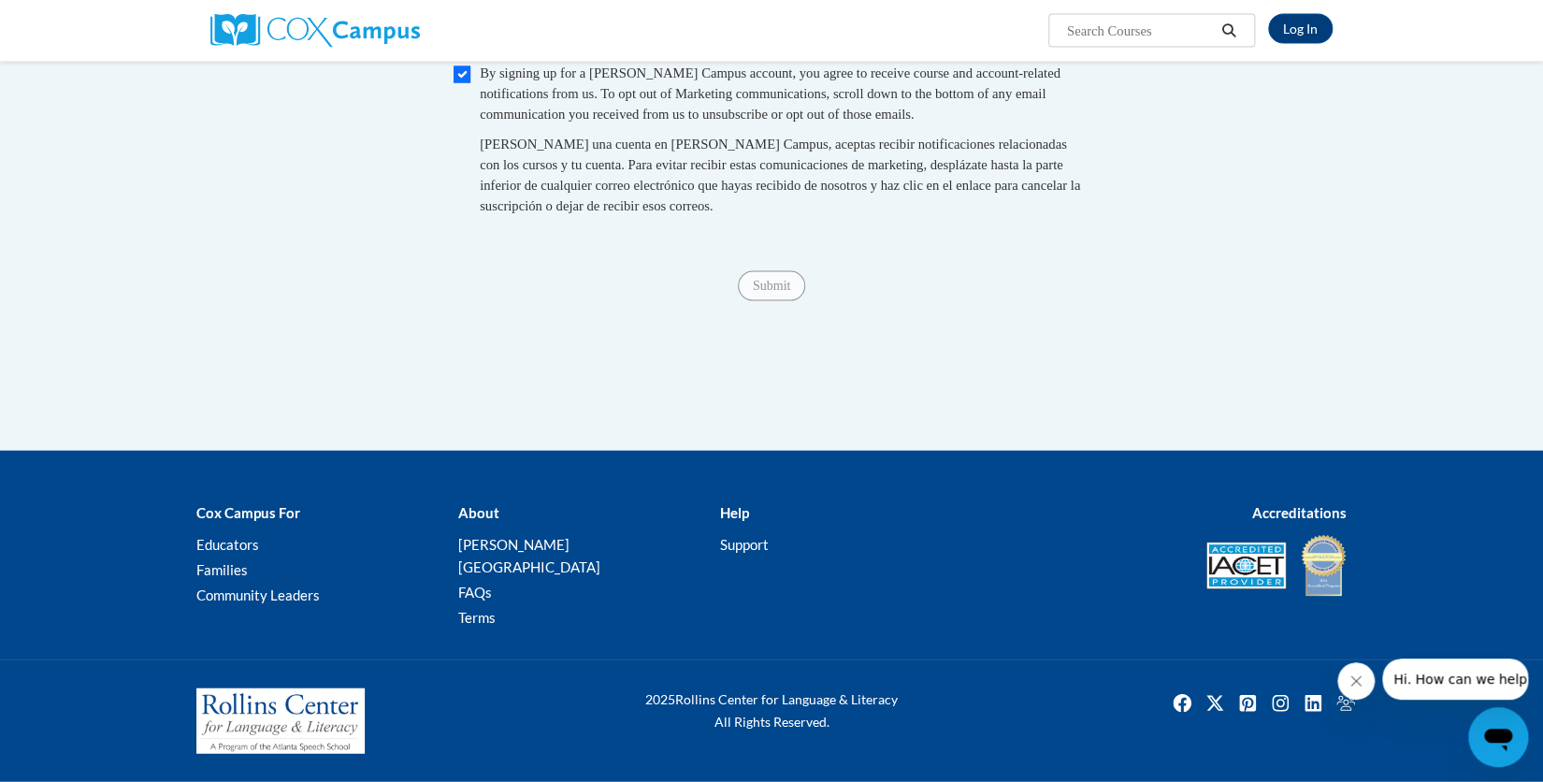
scroll to position [0, 0]
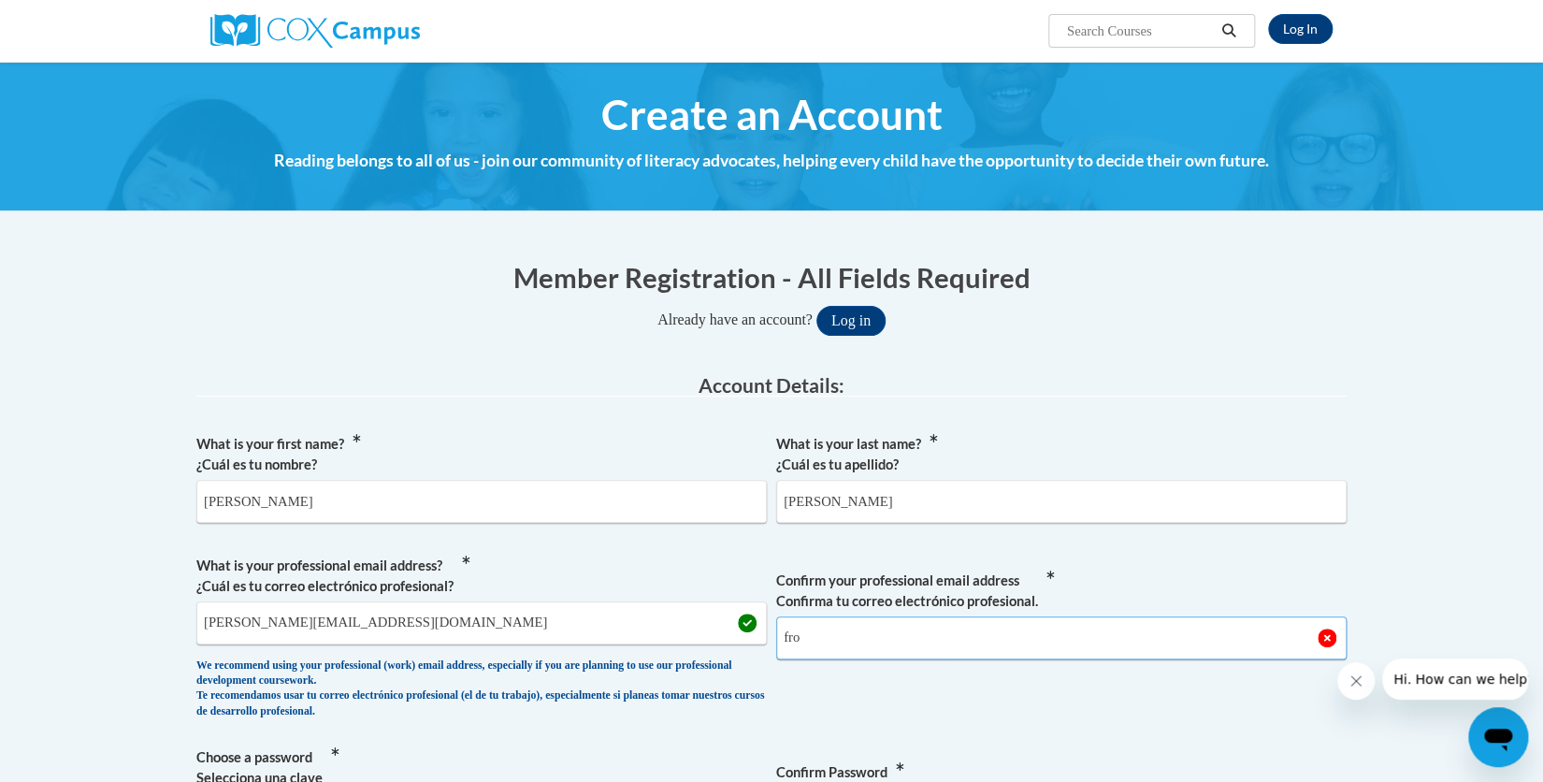
click at [860, 618] on input "fro" at bounding box center [1061, 637] width 571 height 43
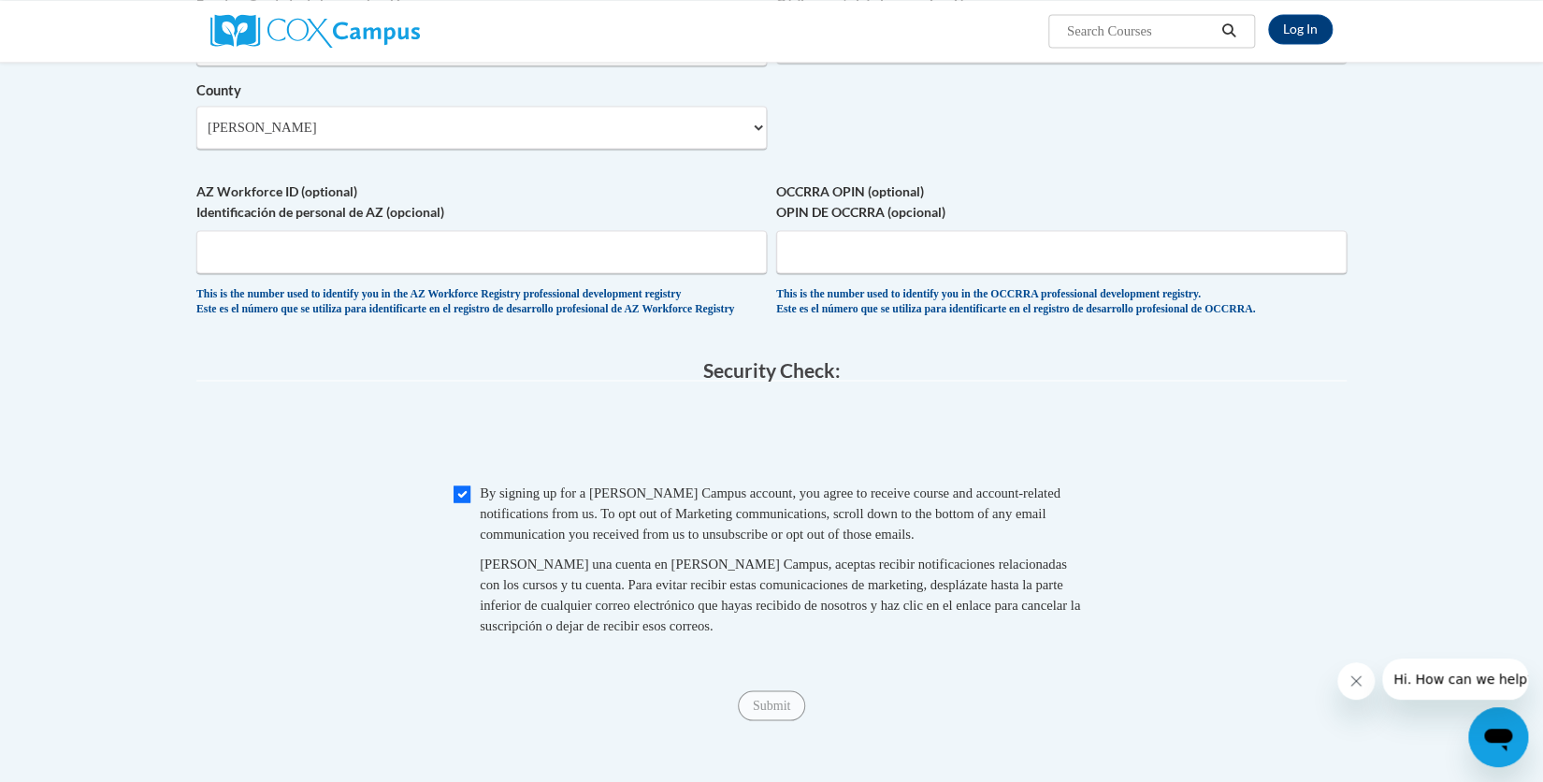
scroll to position [1454, 0]
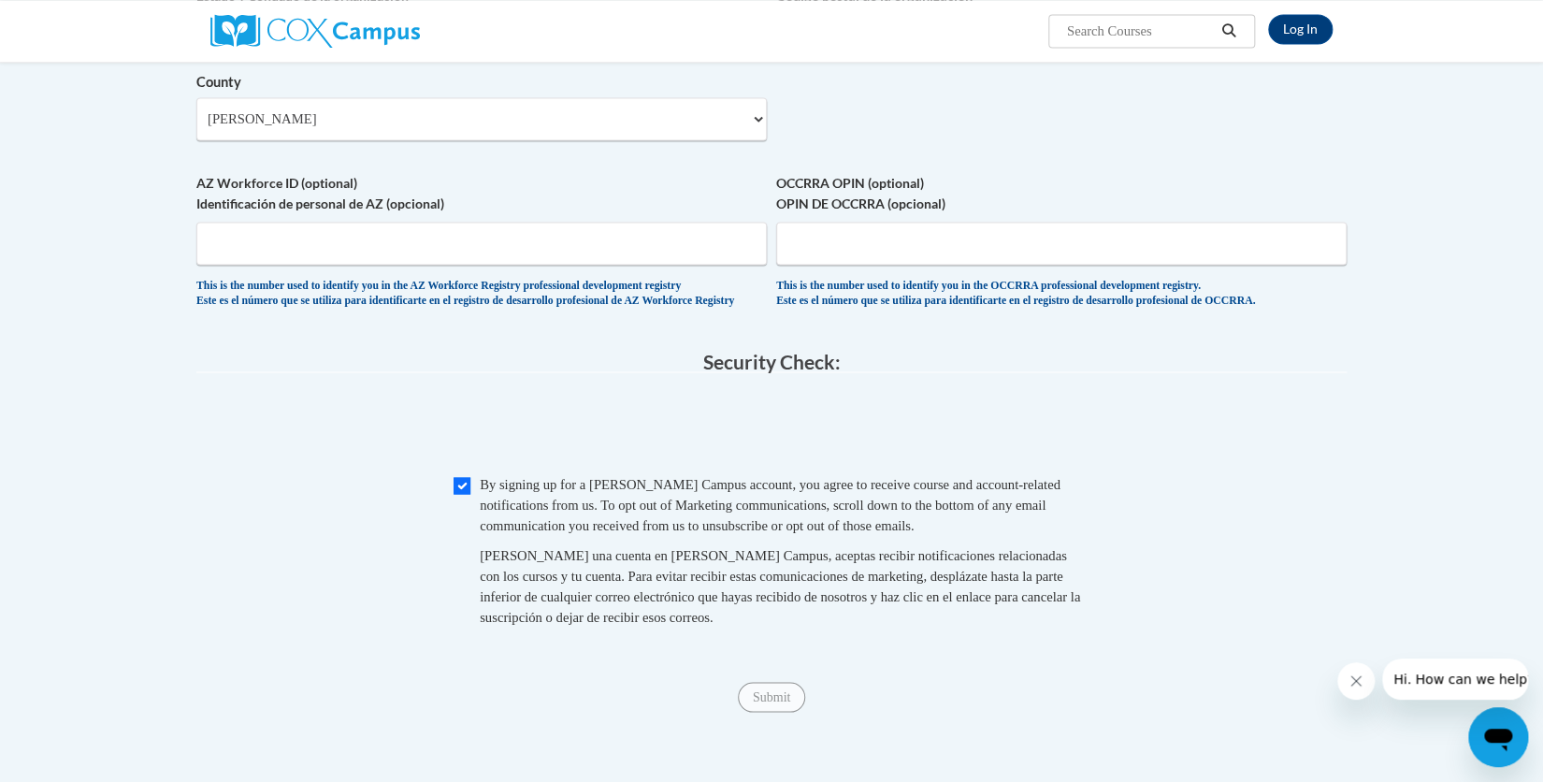
type input "frontoffice@northpointprep.com"
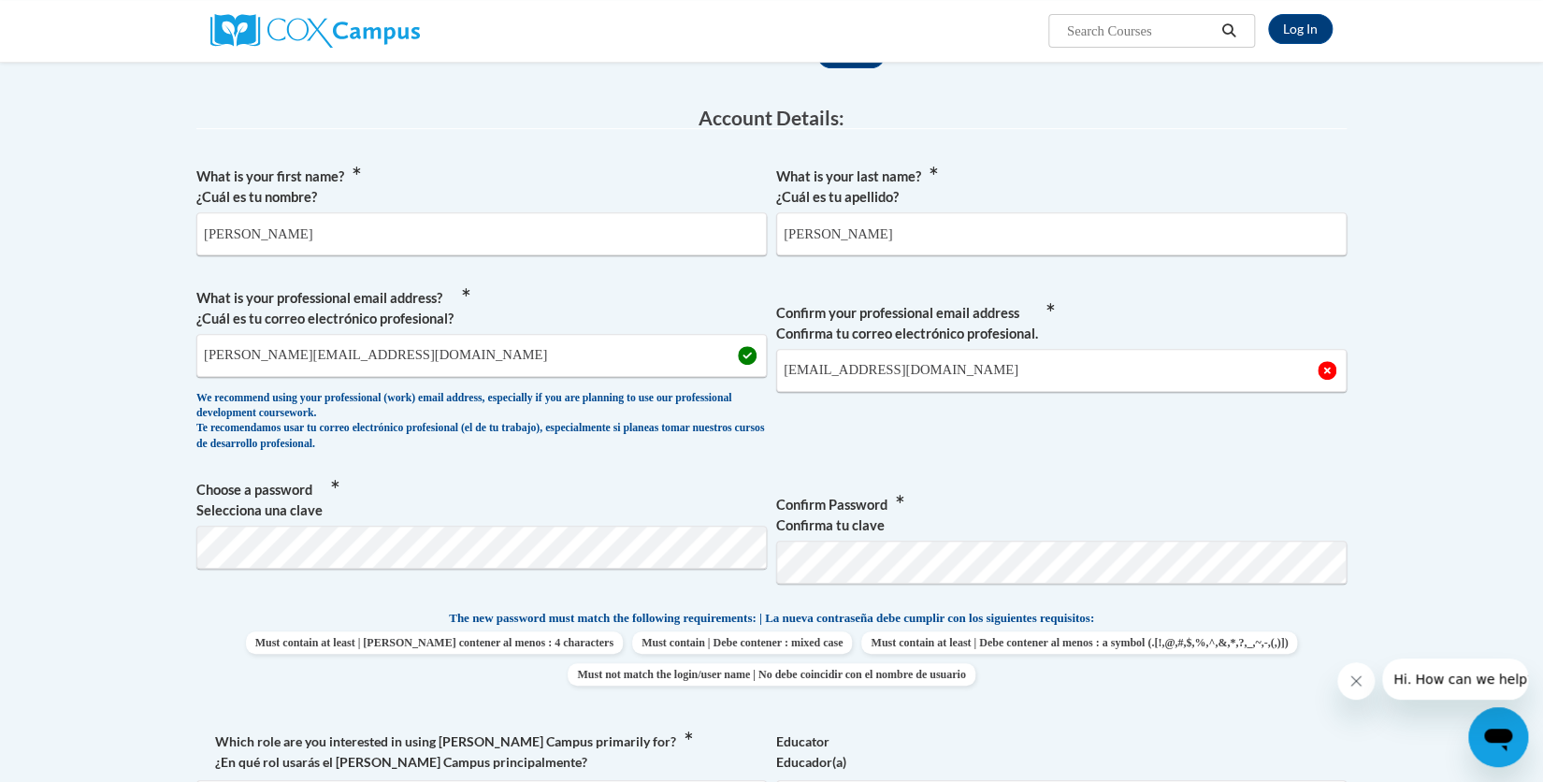
scroll to position [244, 0]
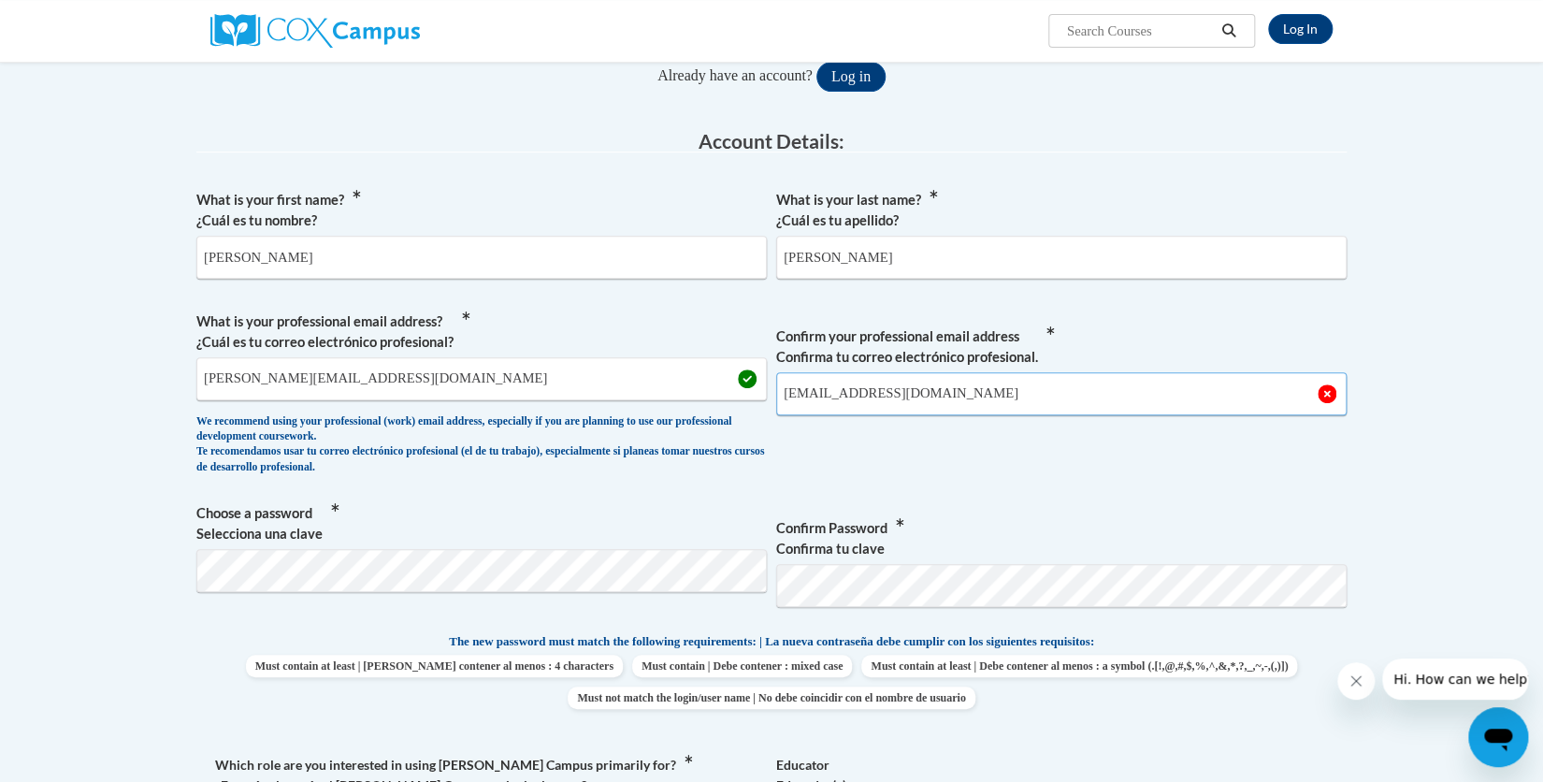
drag, startPoint x: 1020, startPoint y: 383, endPoint x: 774, endPoint y: 384, distance: 246.0
click at [774, 384] on span "What is your professional email address? ¿Cuál es tu correo electrónico profesi…" at bounding box center [771, 397] width 1151 height 173
type input "sarahwonnacott1@icloud.com"
click at [1247, 449] on span "Confirm your professional email address Confirma tu correo electrónico profesio…" at bounding box center [1061, 397] width 571 height 173
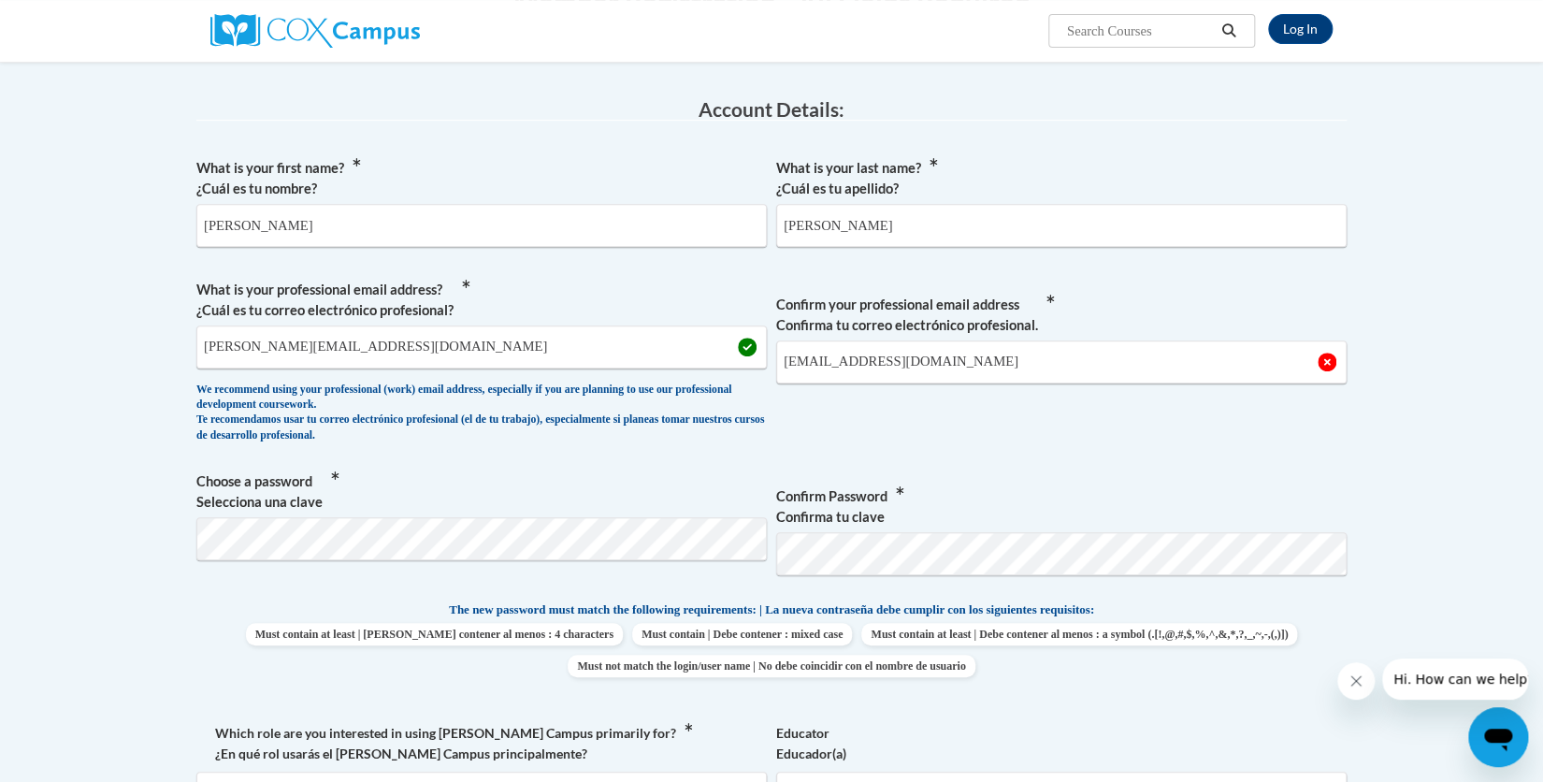
scroll to position [1513, 0]
